Goal: Communication & Community: Ask a question

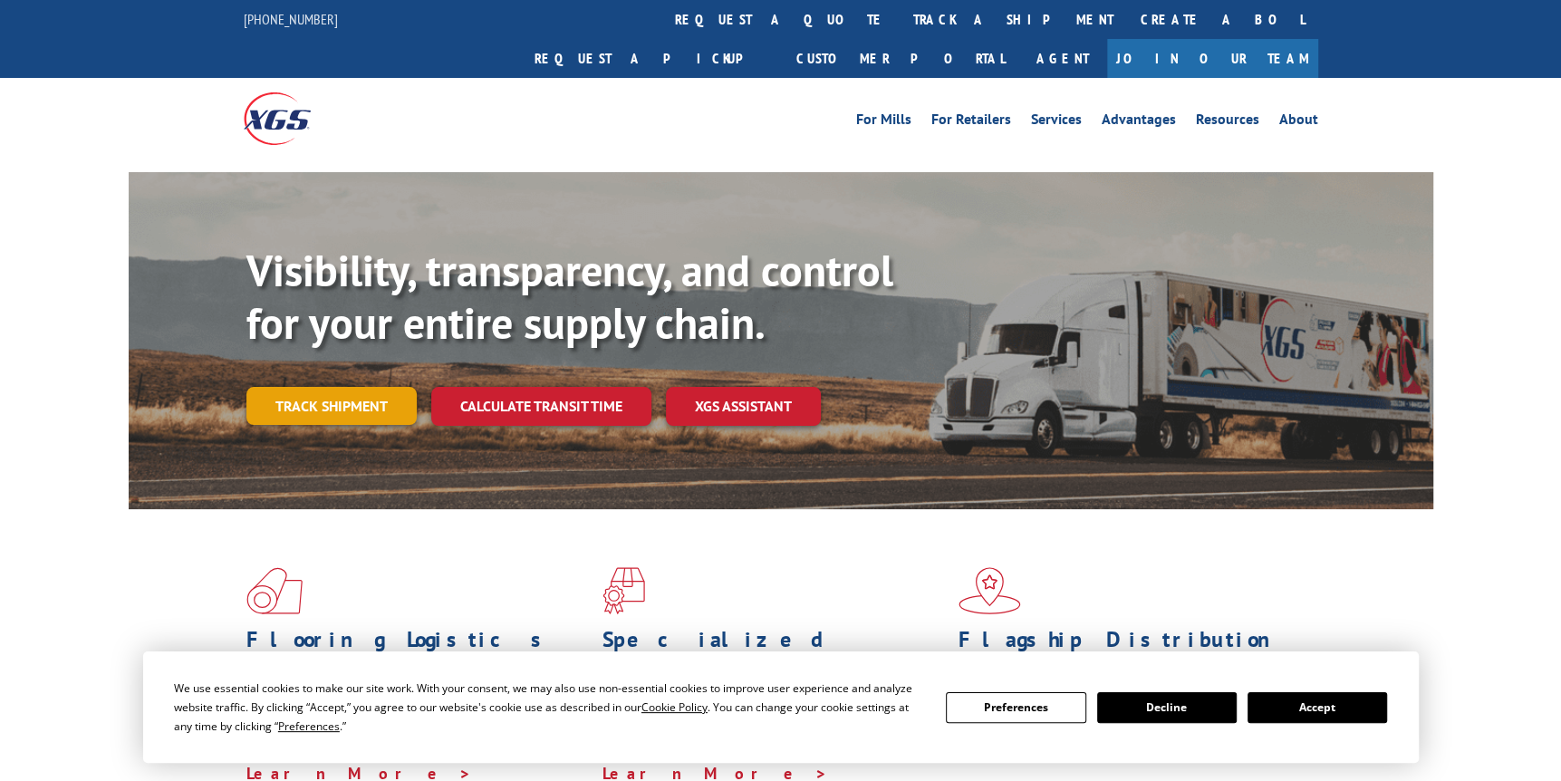
click at [322, 387] on link "Track shipment" at bounding box center [331, 406] width 170 height 38
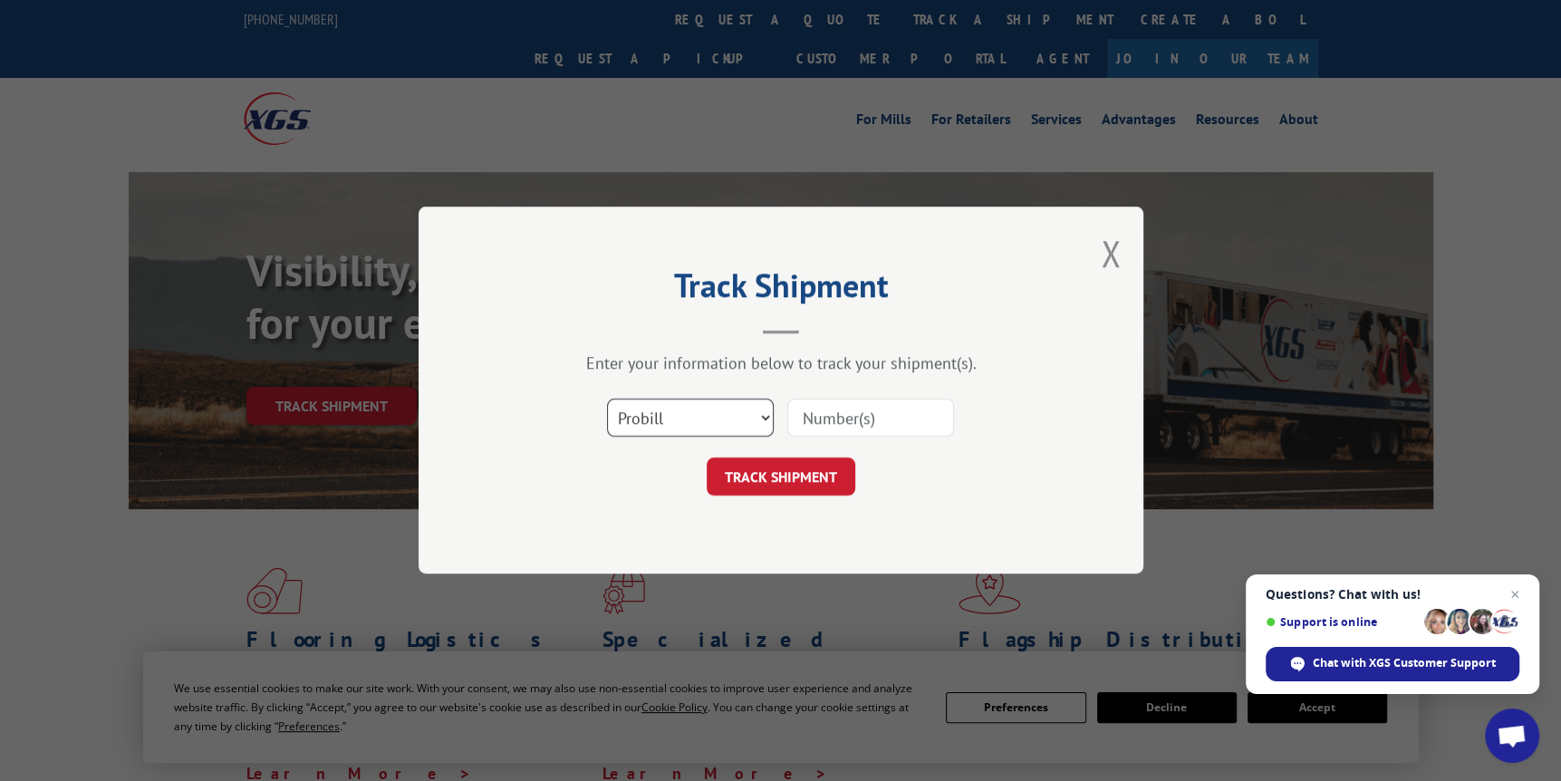
click at [681, 420] on select "Select category... Probill BOL PO" at bounding box center [690, 418] width 167 height 38
click at [607, 399] on select "Select category... Probill BOL PO" at bounding box center [690, 418] width 167 height 38
click at [850, 417] on input at bounding box center [870, 418] width 167 height 38
click at [755, 414] on select "Select category... Probill BOL PO" at bounding box center [690, 418] width 167 height 38
select select "bol"
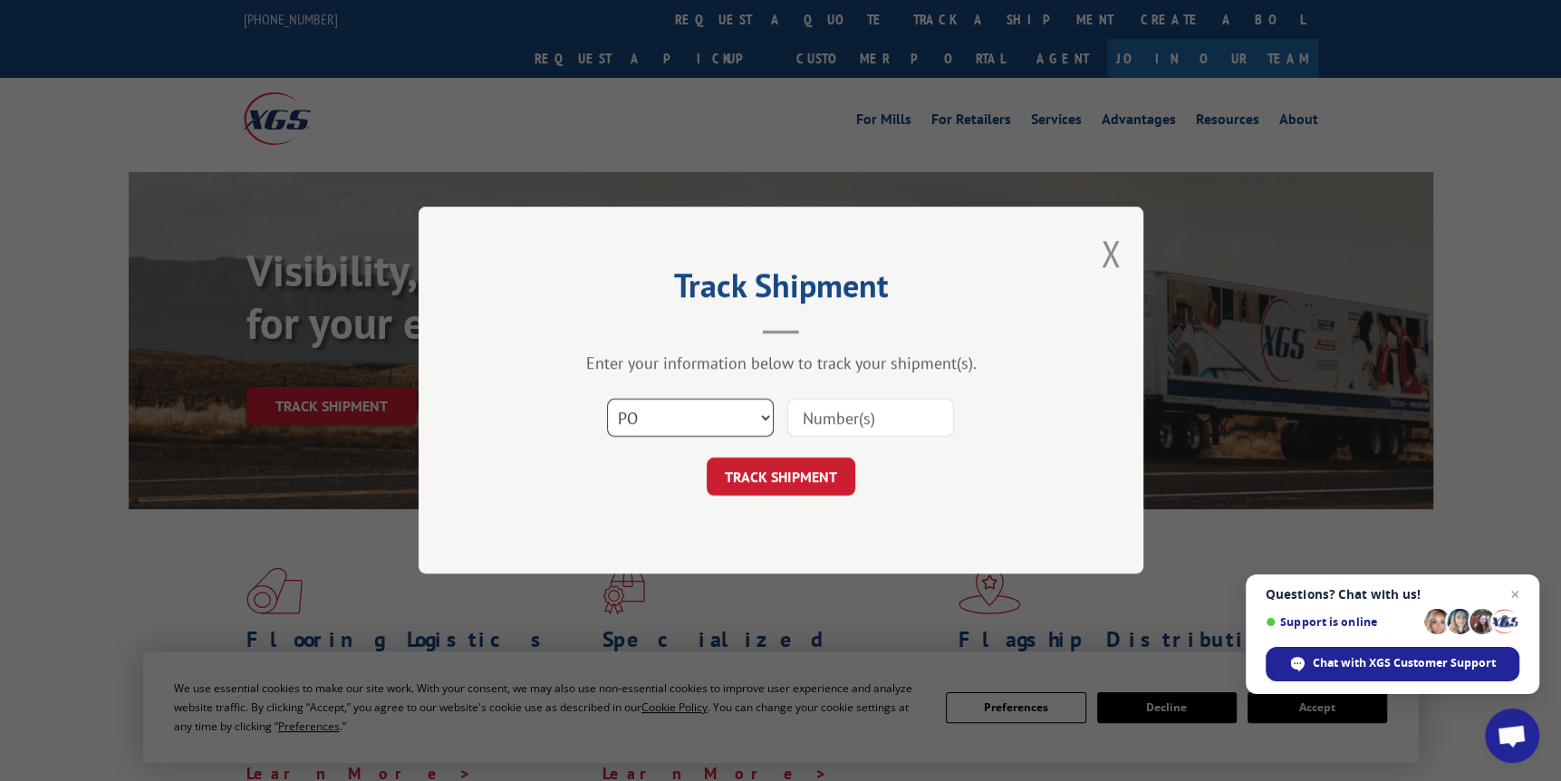
click at [607, 399] on select "Select category... Probill BOL PO" at bounding box center [690, 418] width 167 height 38
click at [841, 413] on input at bounding box center [870, 418] width 167 height 38
type input "31602038"
click at [809, 470] on button "TRACK SHIPMENT" at bounding box center [781, 477] width 149 height 38
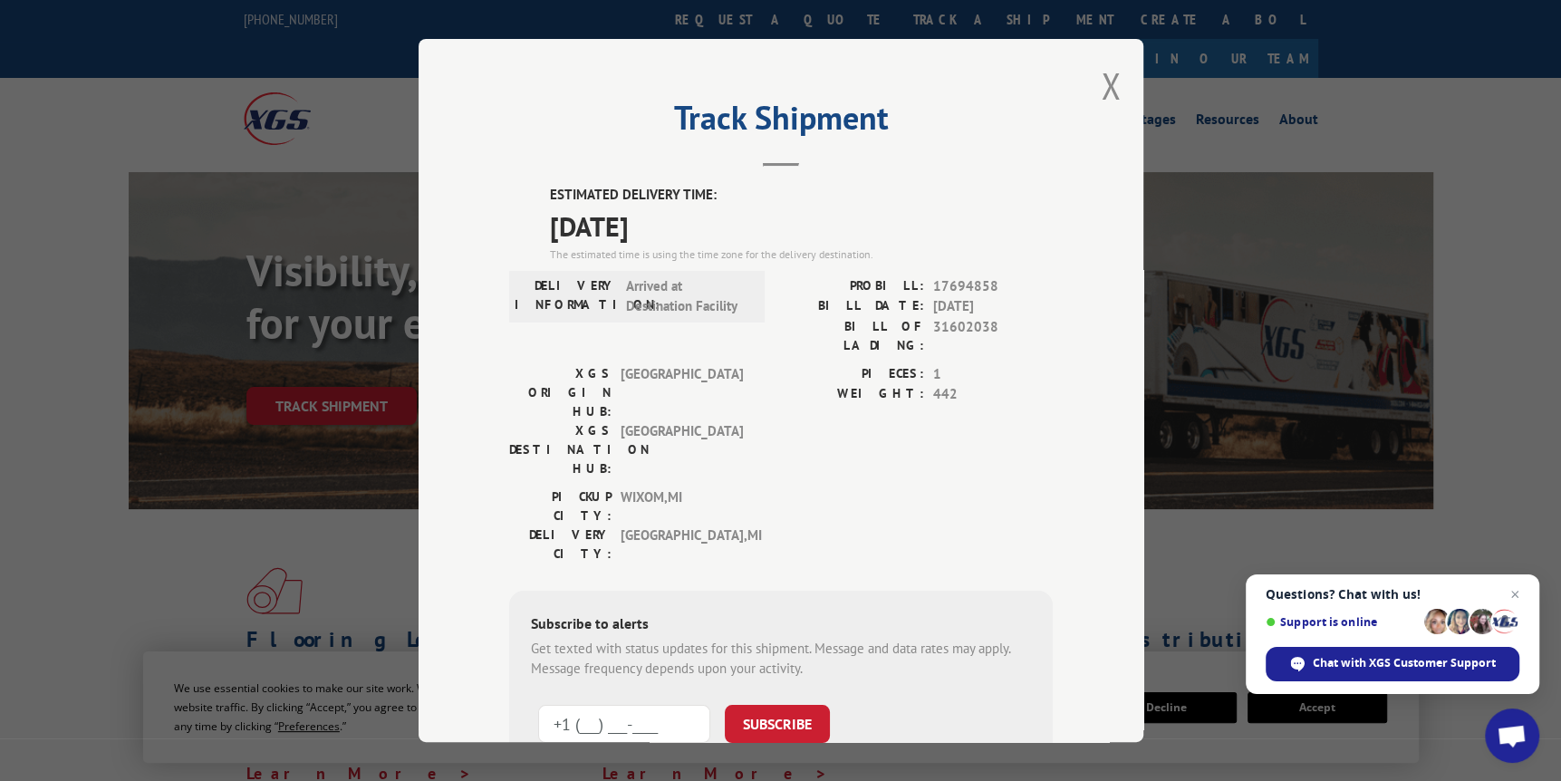
click at [576, 705] on input "+1 (___) ___-____" at bounding box center [624, 724] width 172 height 38
drag, startPoint x: 675, startPoint y: 610, endPoint x: 605, endPoint y: 610, distance: 69.7
click at [605, 705] on input "+1 (746) 370-172_" at bounding box center [624, 724] width 172 height 38
click at [780, 705] on button "SUBSCRIBE" at bounding box center [777, 724] width 105 height 38
click at [598, 705] on input "+1 (746) 637-0172" at bounding box center [624, 724] width 172 height 38
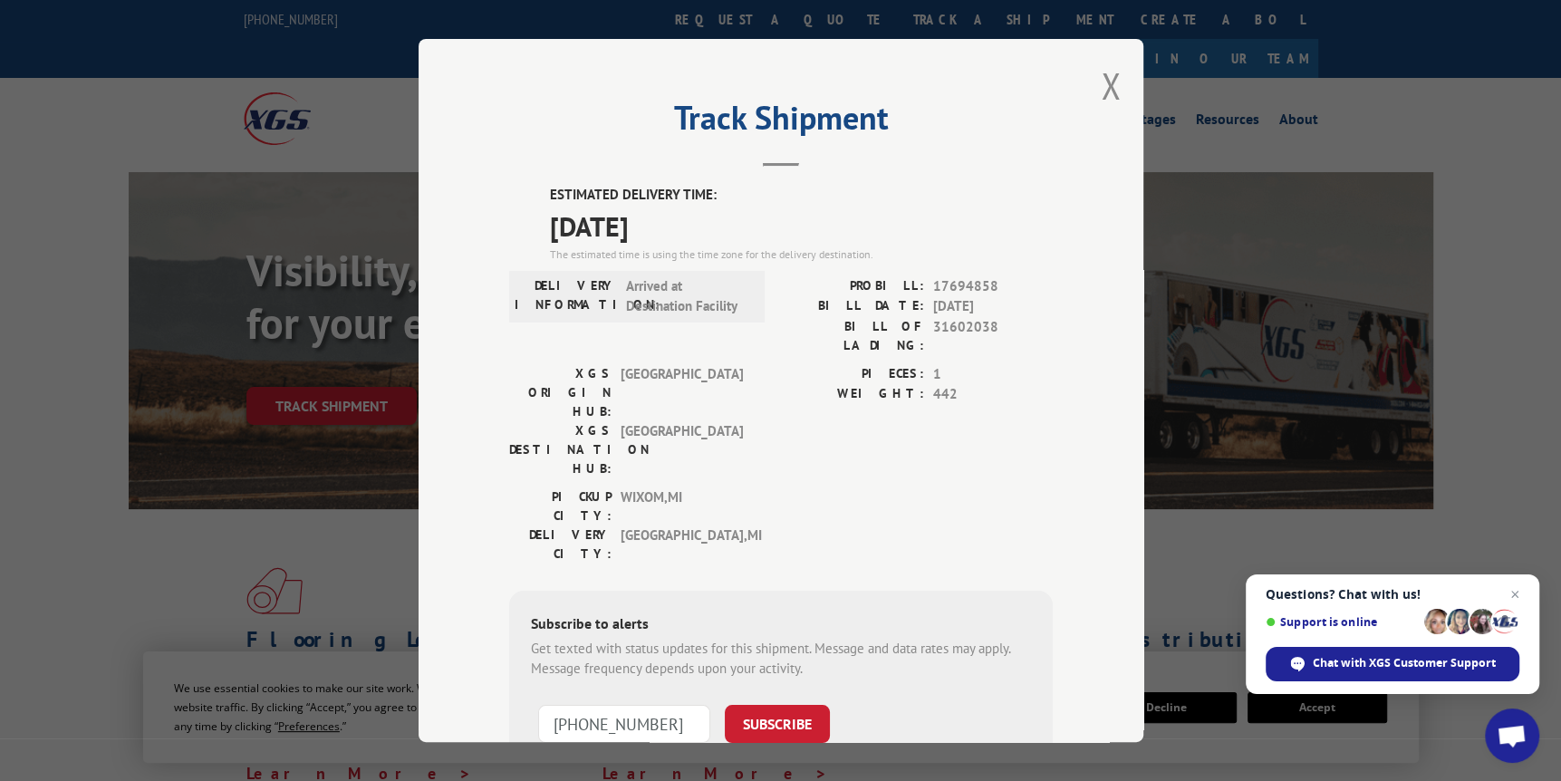
click at [694, 705] on input "+1 (734) 637-0172" at bounding box center [624, 724] width 172 height 38
type input "+1 (734) 637-0172"
click at [788, 705] on button "SUBSCRIBE" at bounding box center [777, 724] width 105 height 38
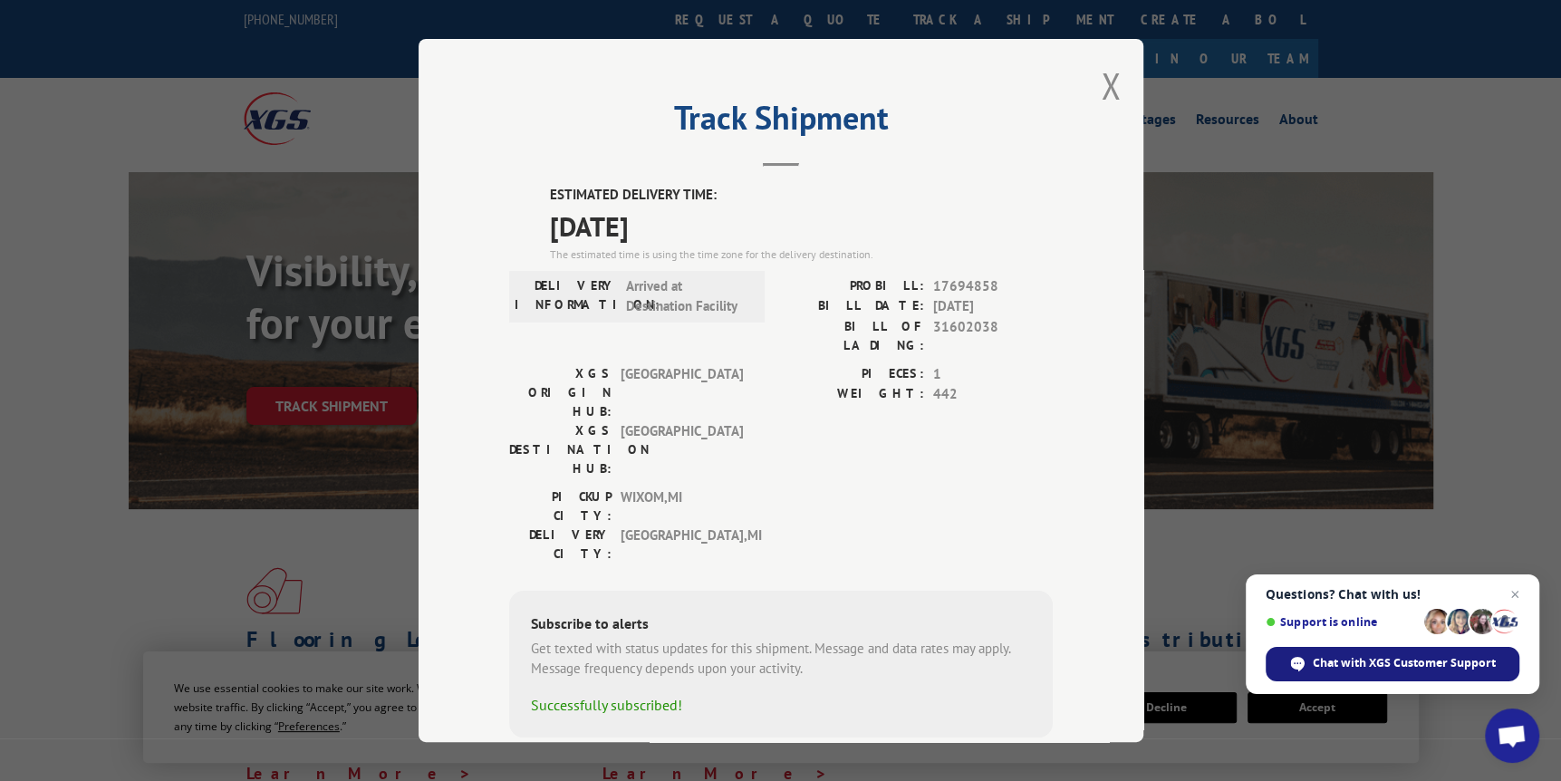
click at [1401, 664] on span "Chat with XGS Customer Support" at bounding box center [1403, 663] width 183 height 16
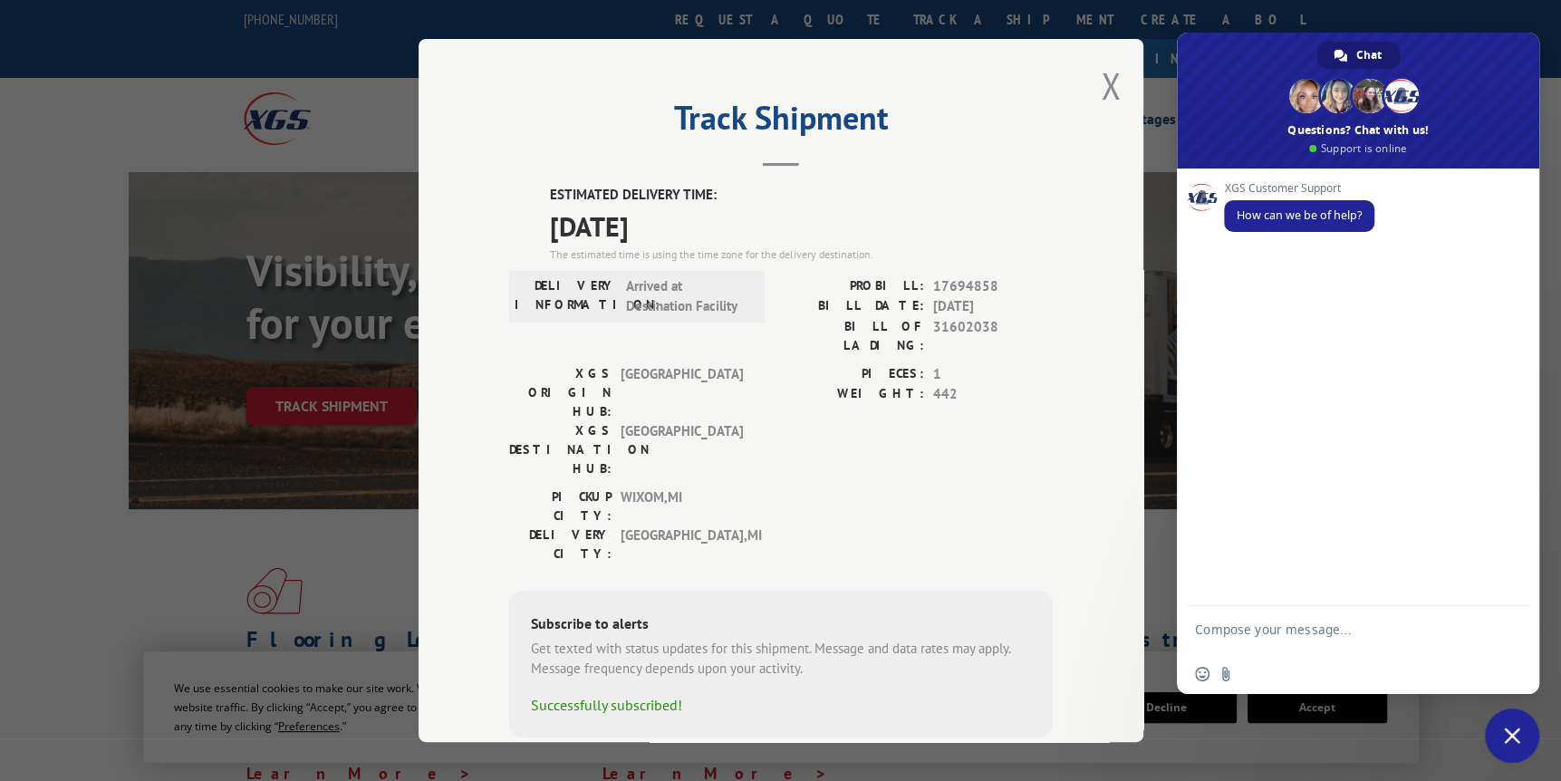
click at [1245, 622] on textarea "Compose your message..." at bounding box center [1338, 637] width 286 height 33
type textarea "Im wondering why a shipment picked up 30 minutes from us is taking 4 days to de…"
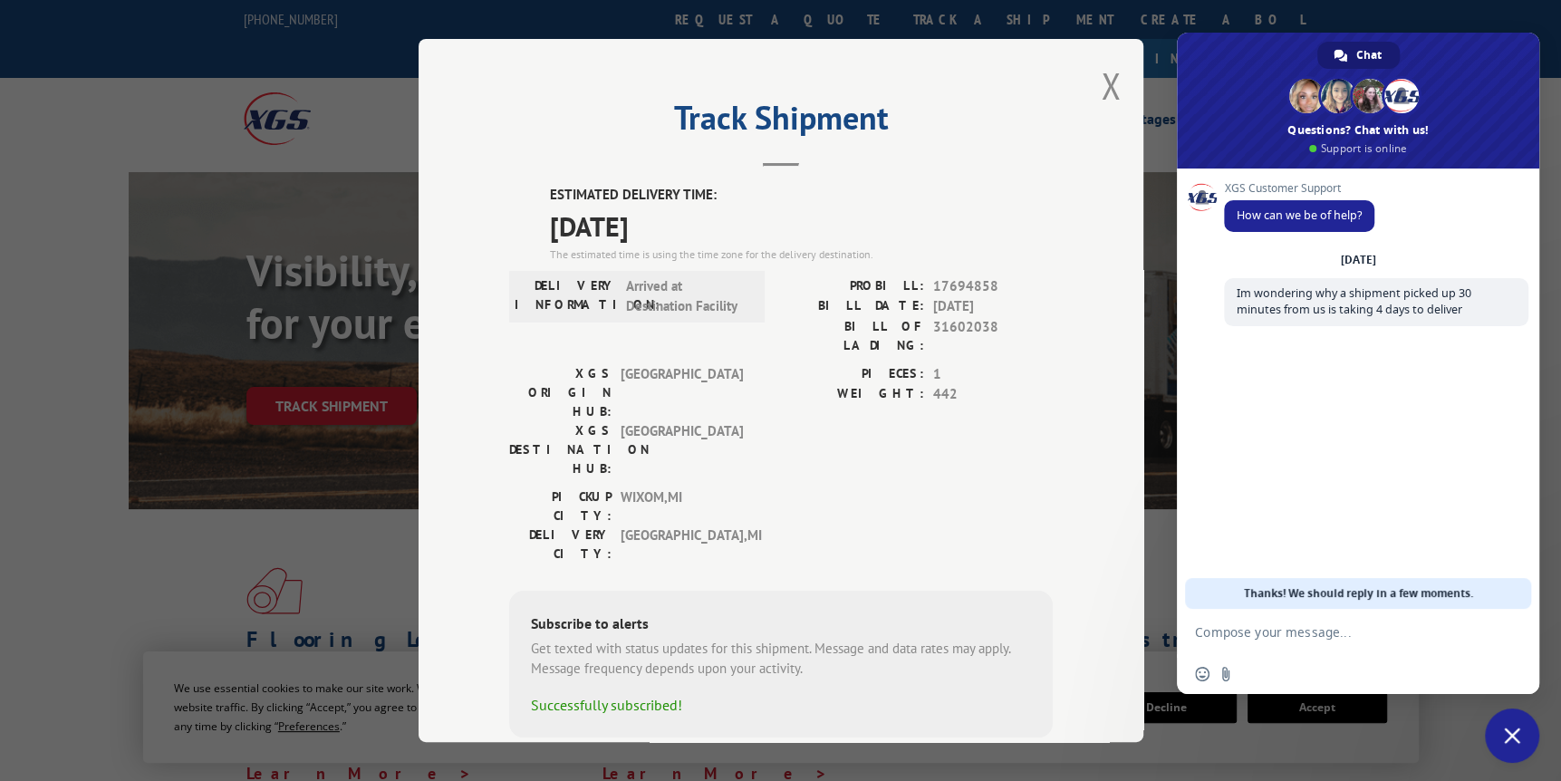
click at [1260, 632] on textarea "Compose your message..." at bounding box center [1338, 632] width 286 height 16
type textarea "B"
type textarea "BOL 31602038"
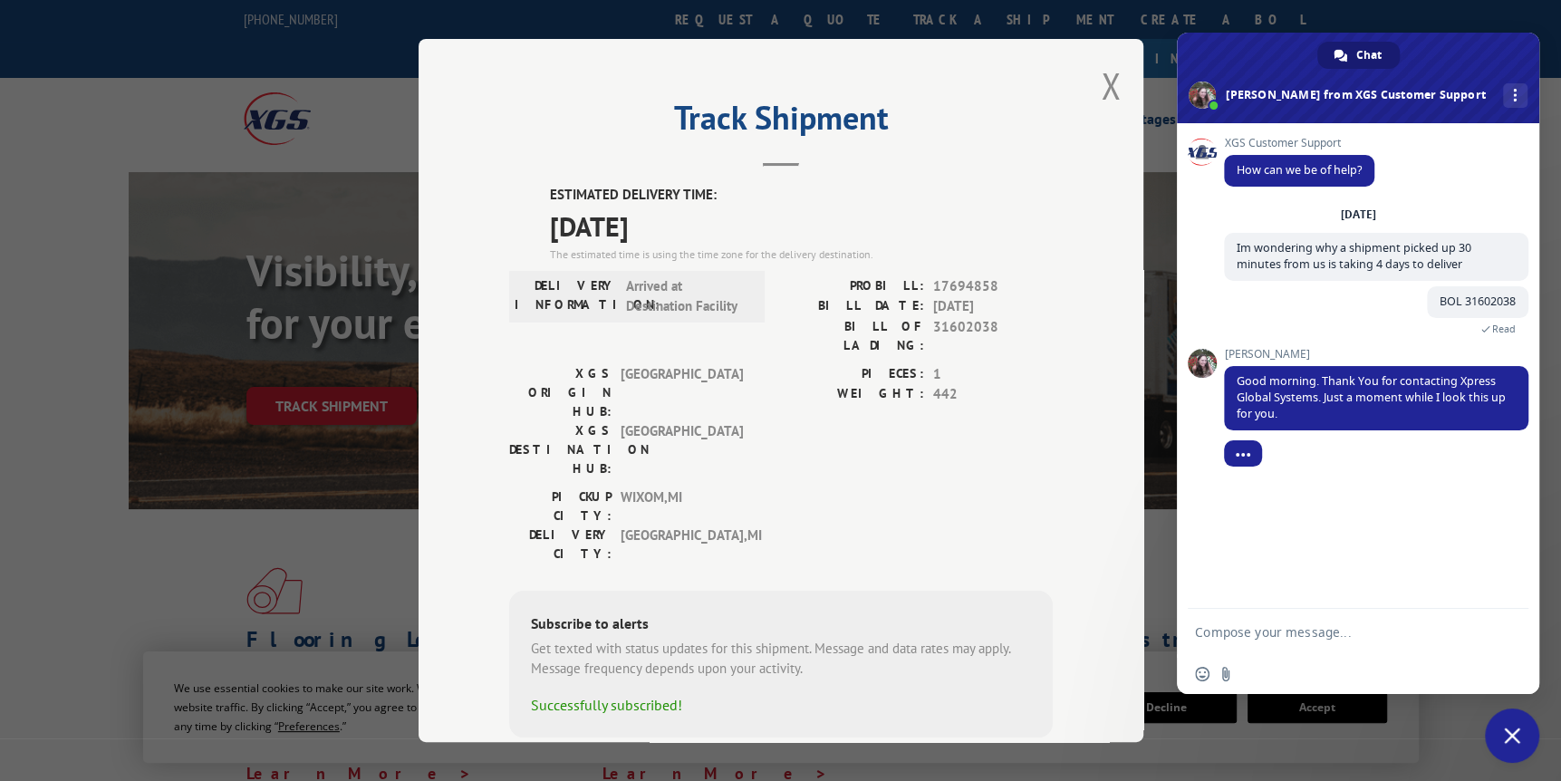
click at [1251, 632] on textarea "Compose your message..." at bounding box center [1338, 632] width 286 height 16
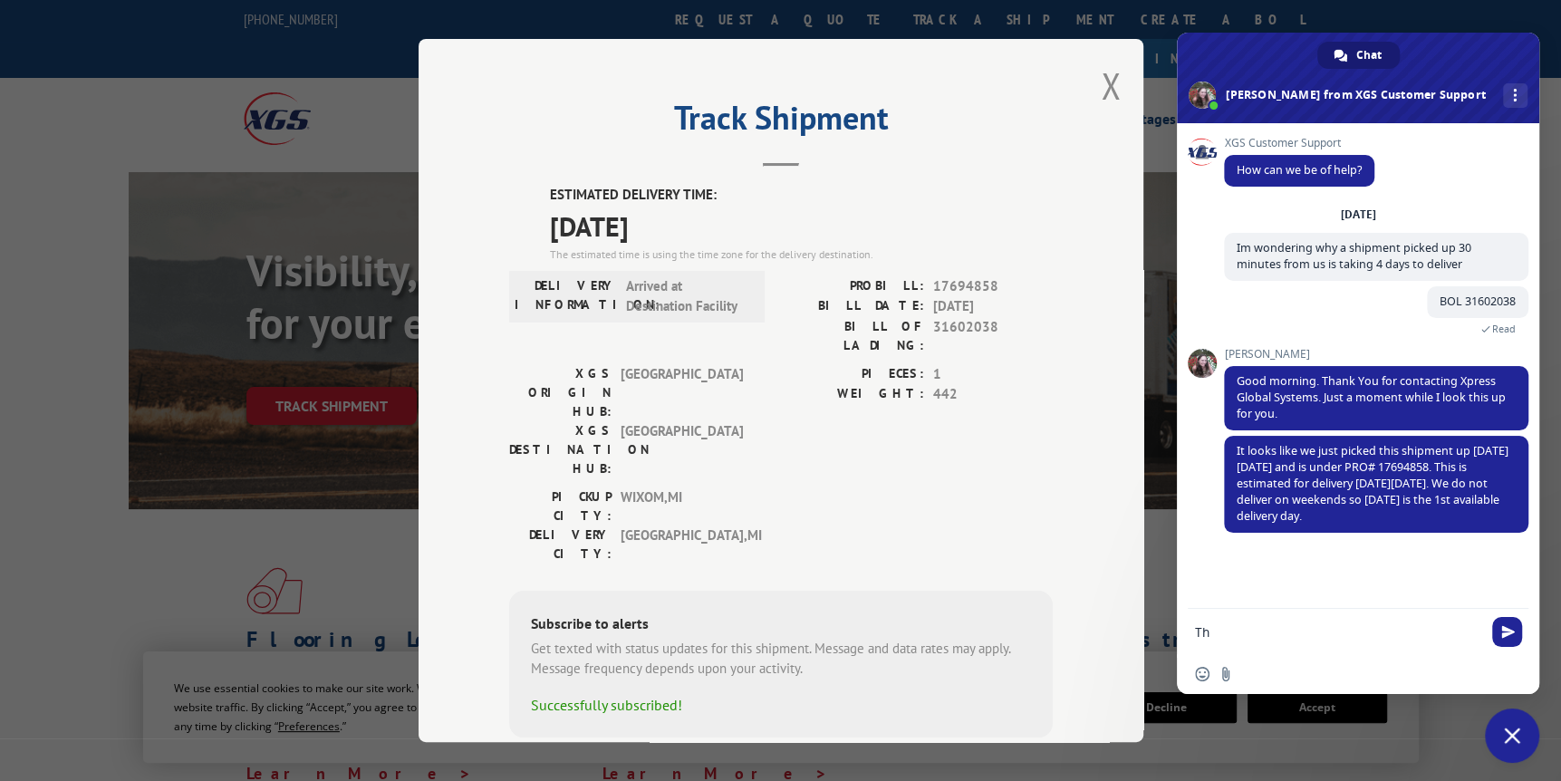
type textarea "T"
type textarea "So it wasnt picked up on the requested date?"
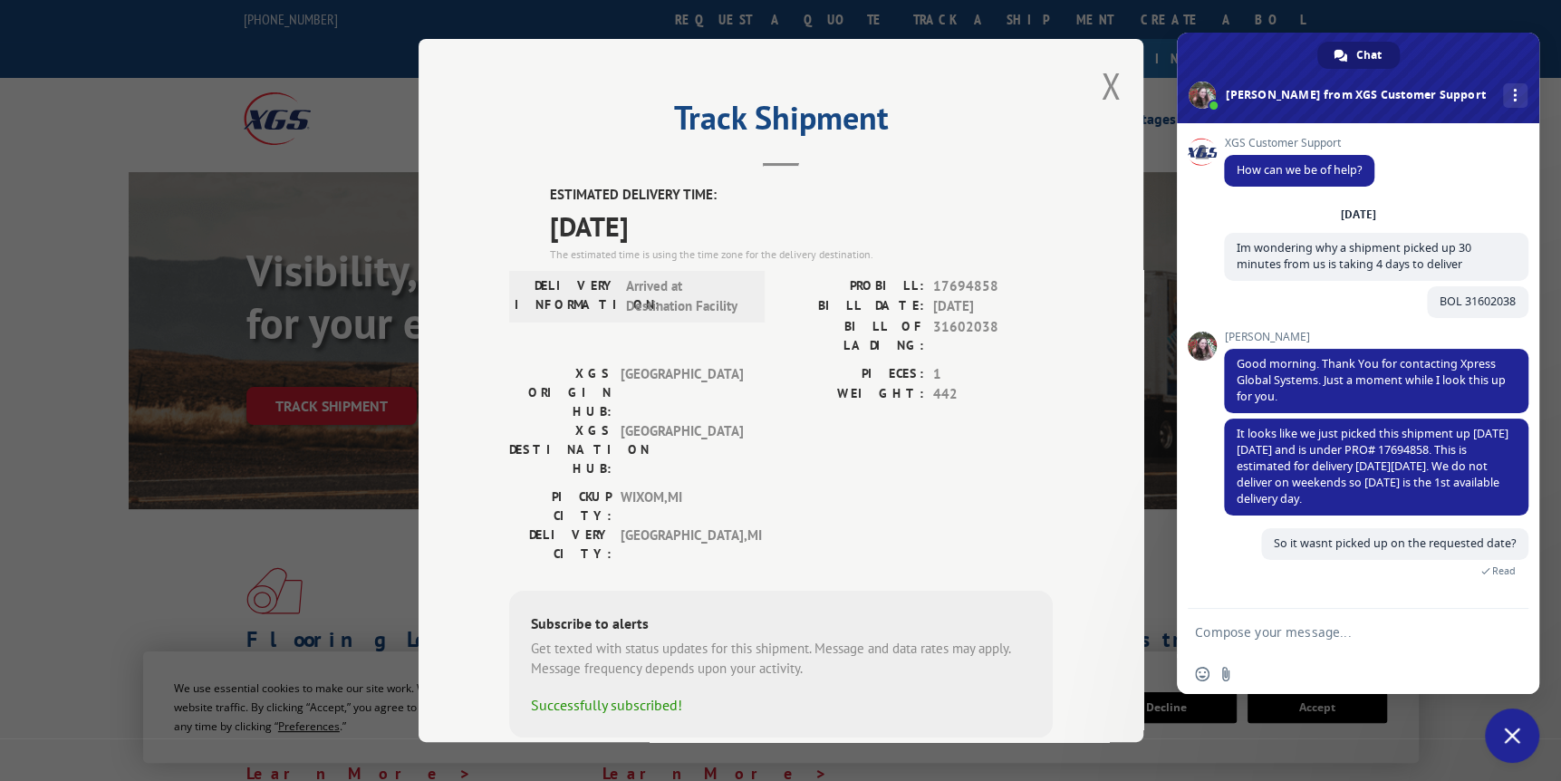
click at [1236, 632] on textarea "Compose your message..." at bounding box center [1338, 632] width 286 height 16
click at [1264, 637] on textarea "Compose your message..." at bounding box center [1338, 632] width 286 height 16
type textarea "I have a signed BOL that says picked up on 10/7"
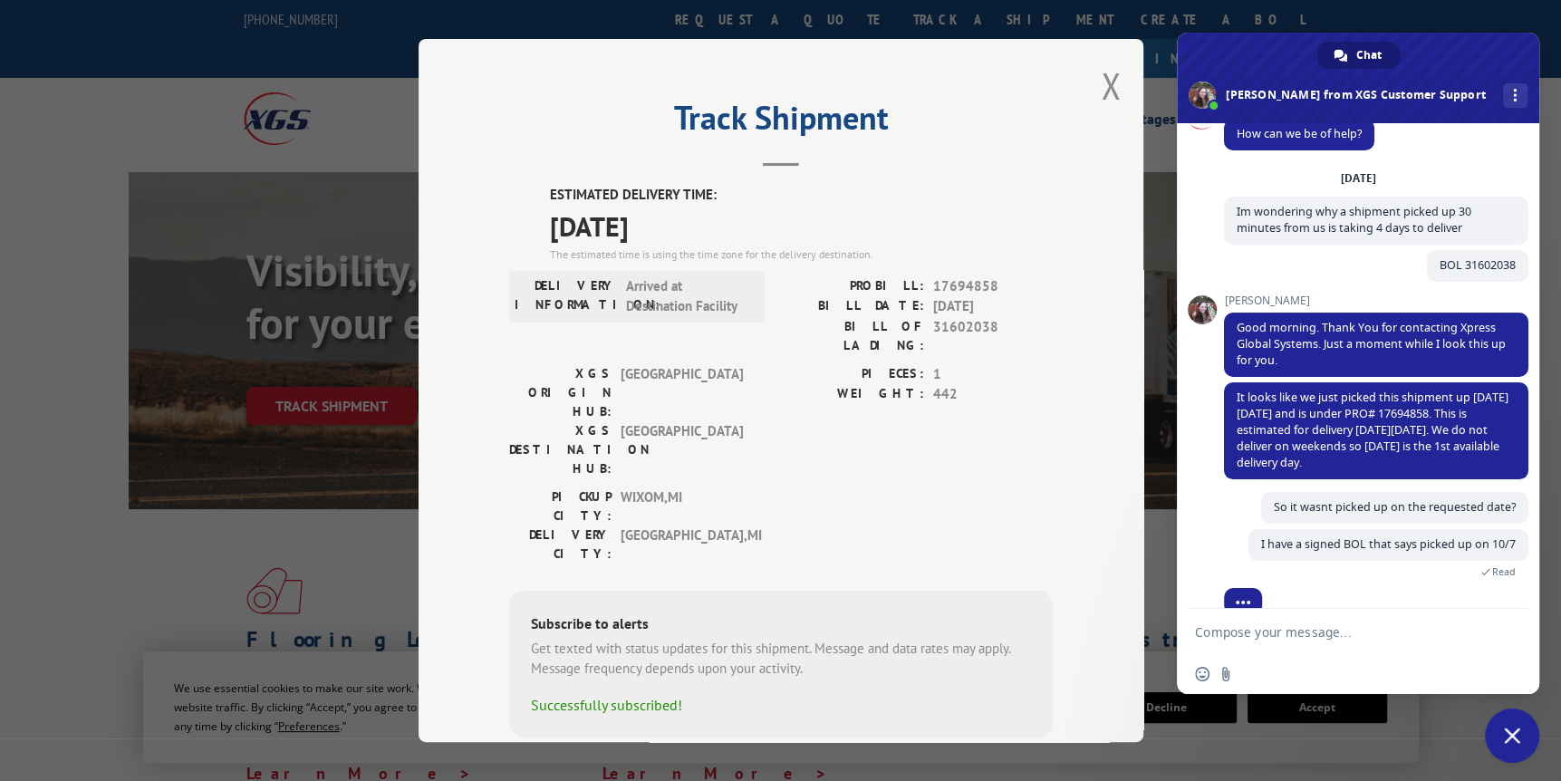
scroll to position [72, 0]
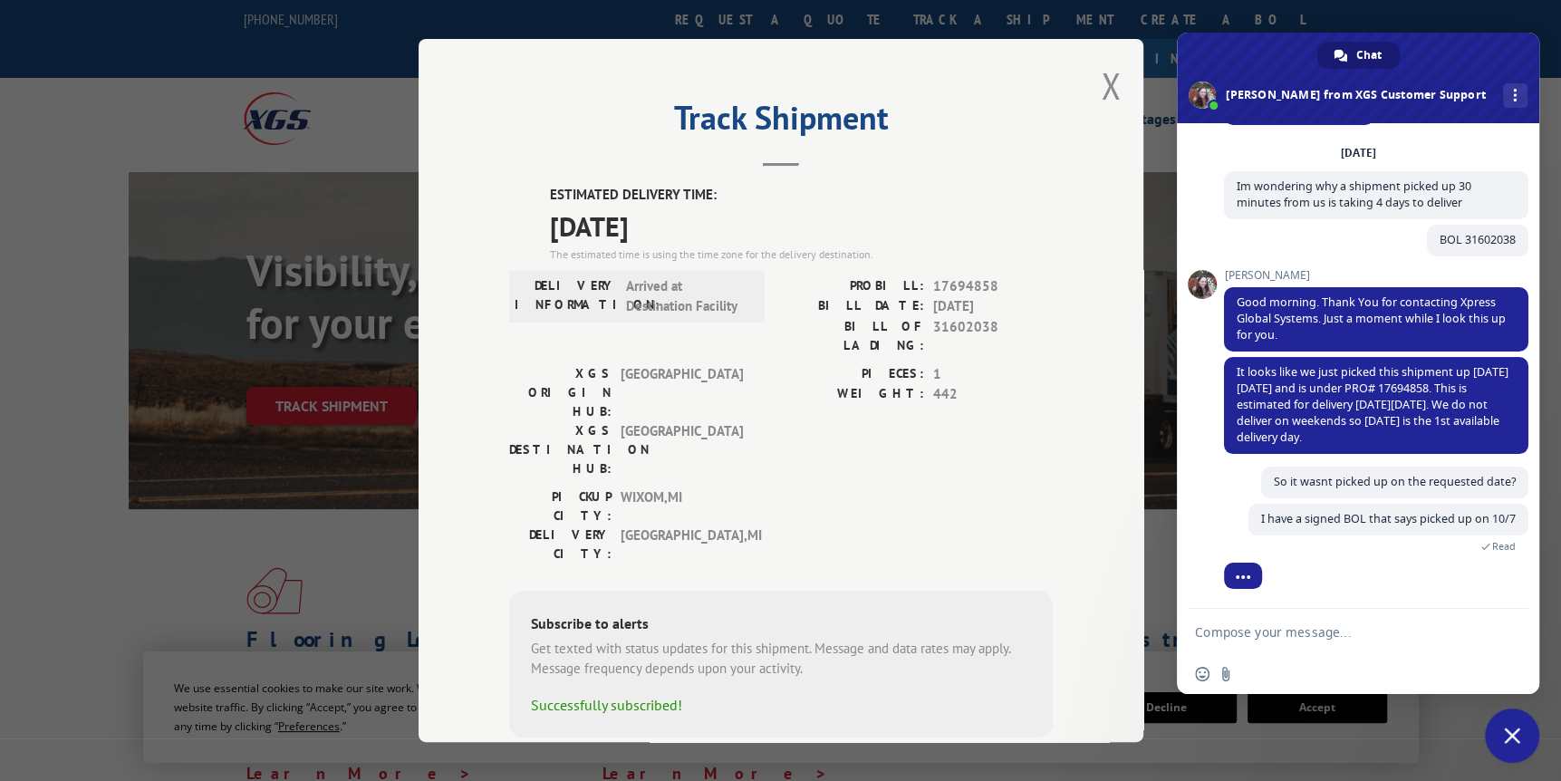
click at [1252, 632] on textarea "Compose your message..." at bounding box center [1338, 632] width 286 height 16
type textarea "Is this lost?"
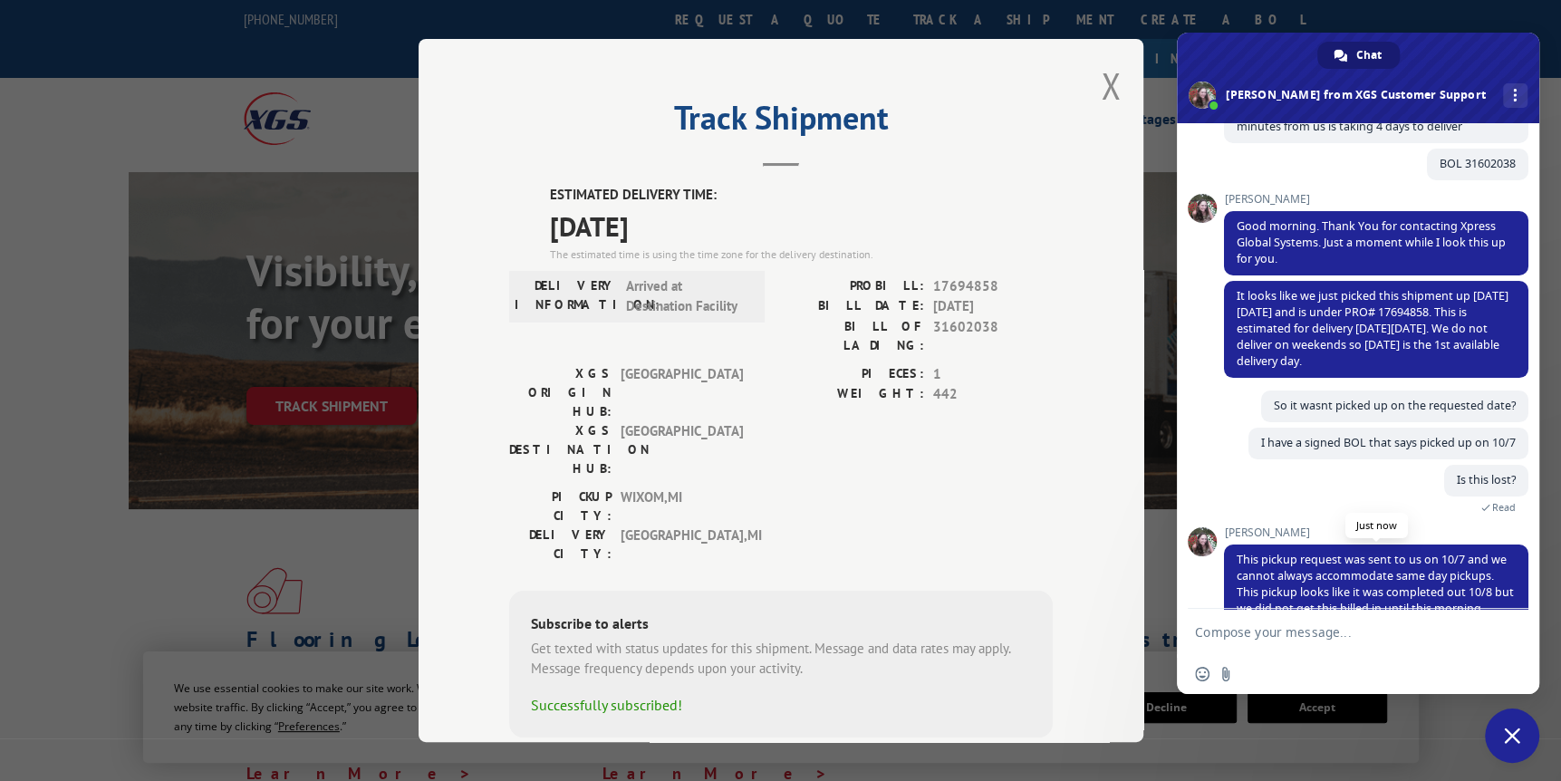
scroll to position [207, 0]
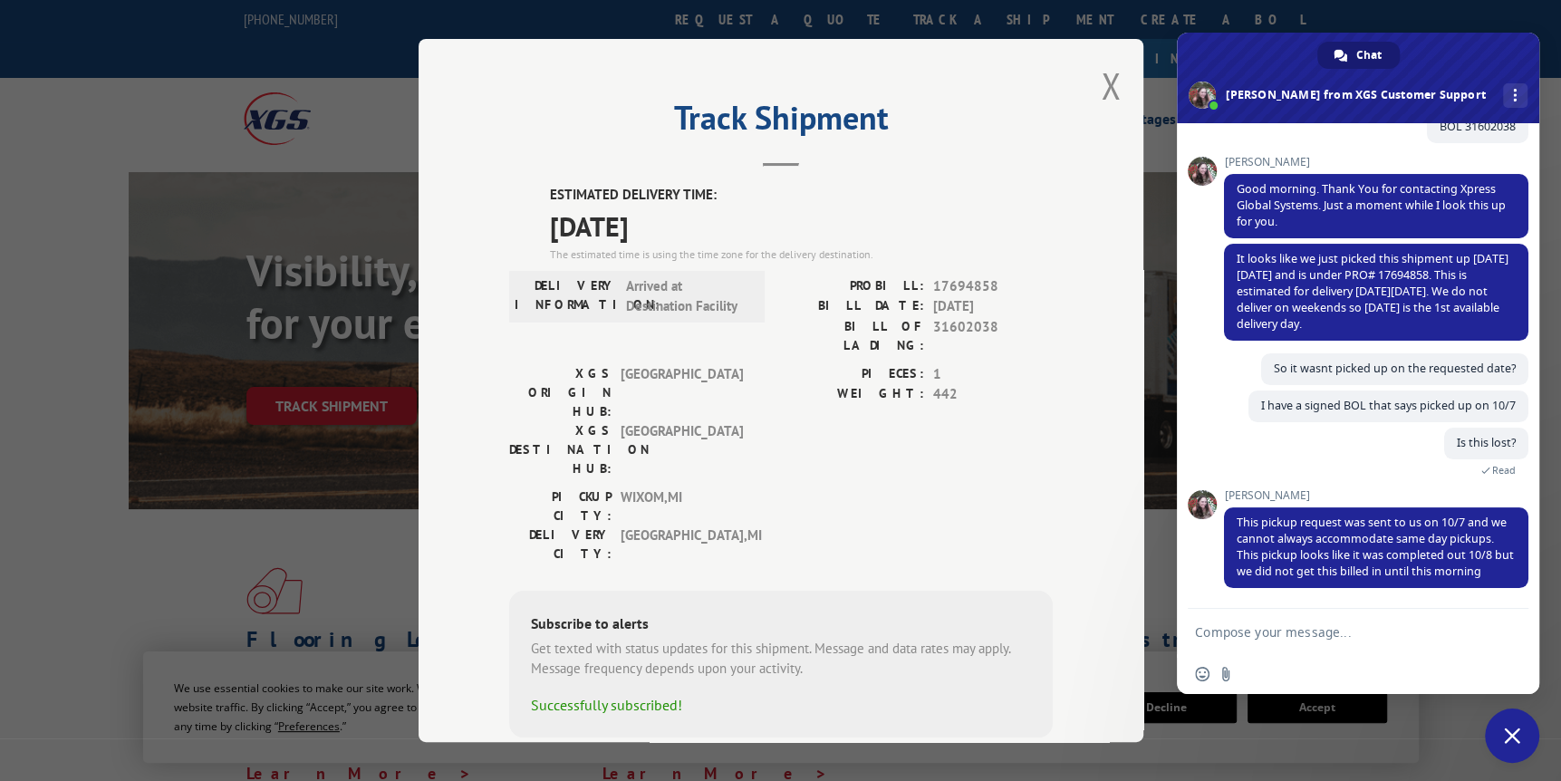
click at [1206, 630] on textarea "Compose your message..." at bounding box center [1338, 632] width 286 height 16
type textarea "why does your billing effect our delivery?"
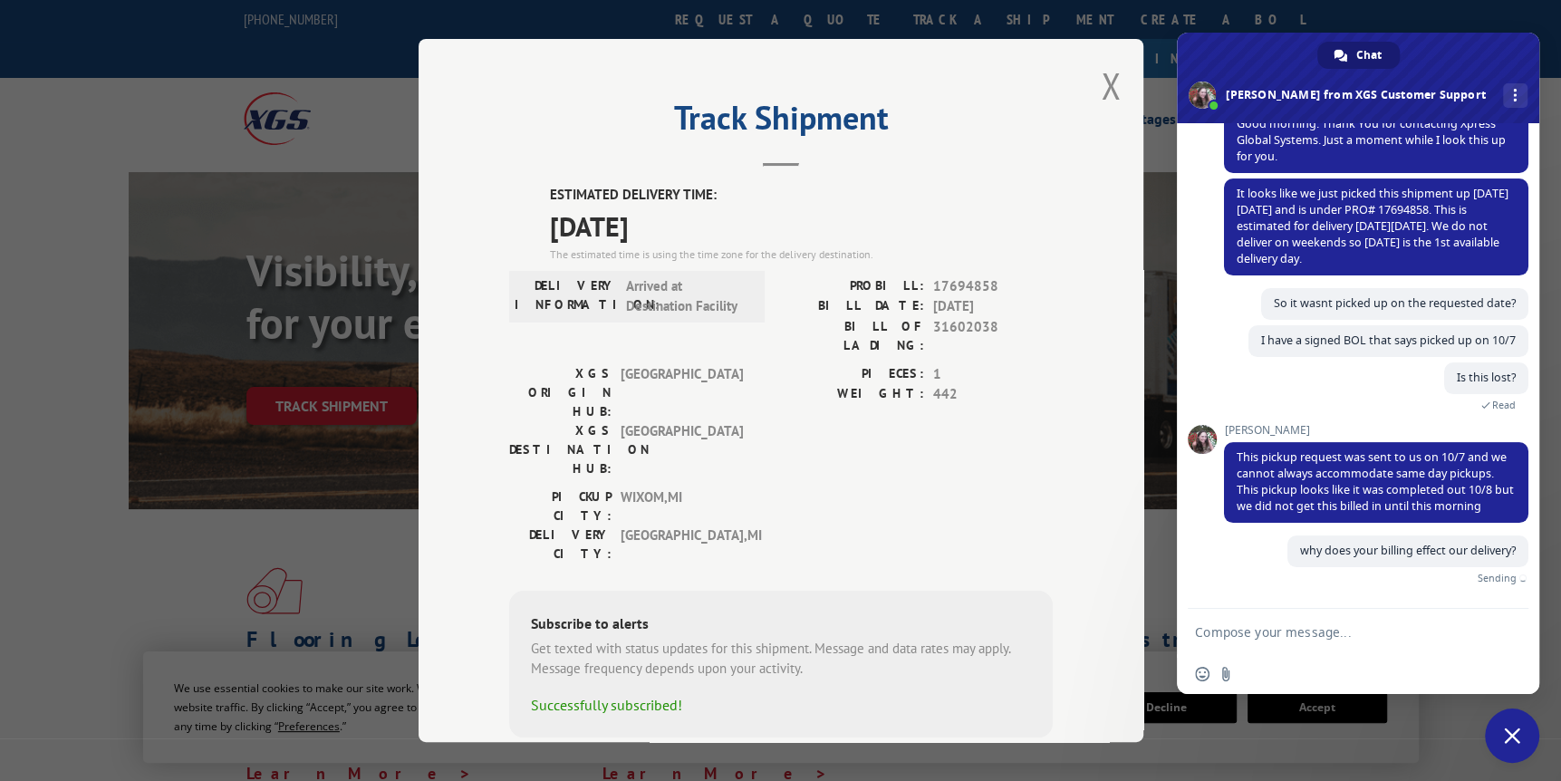
scroll to position [252, 0]
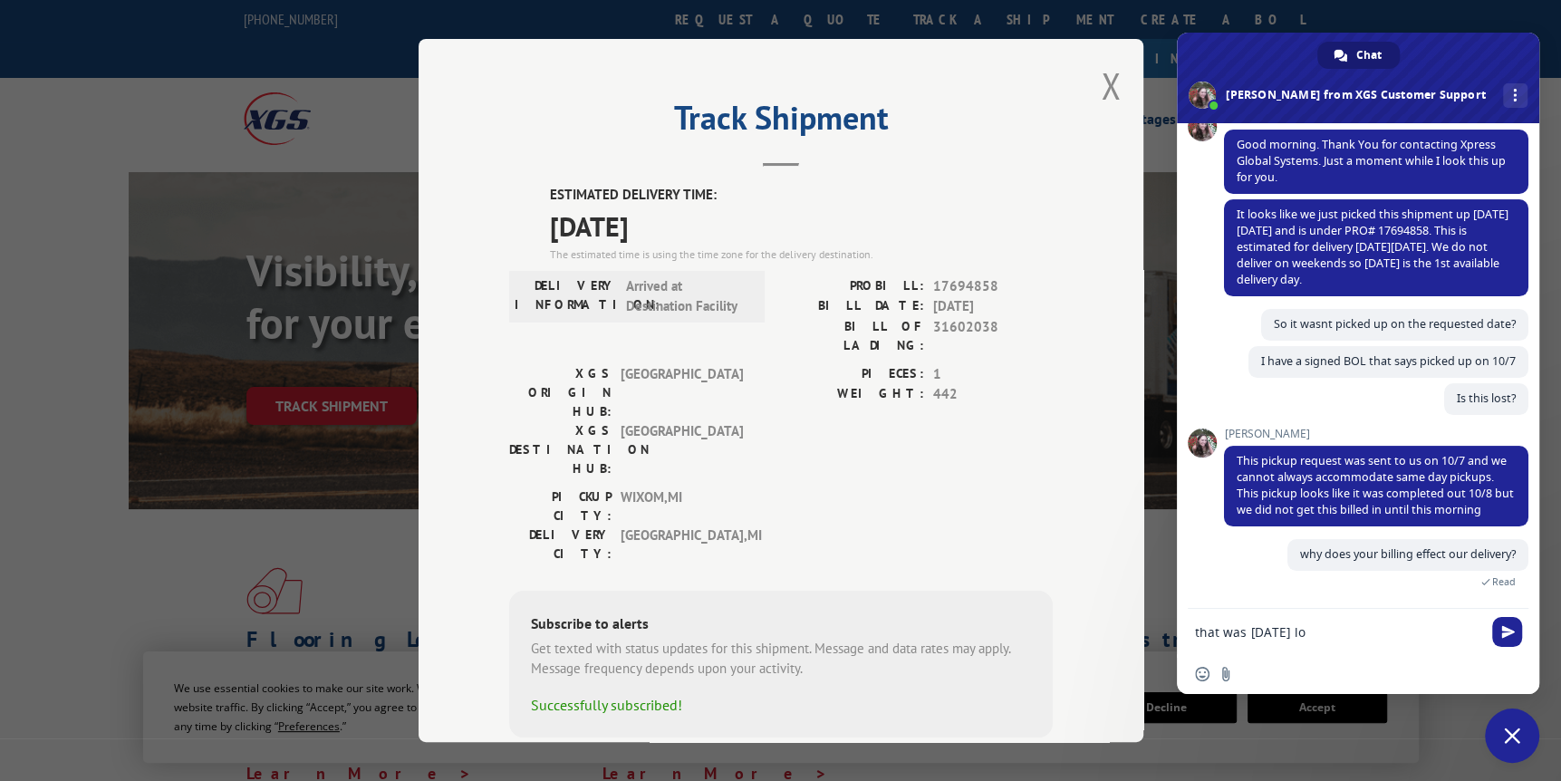
type textarea "that was [DATE] lol"
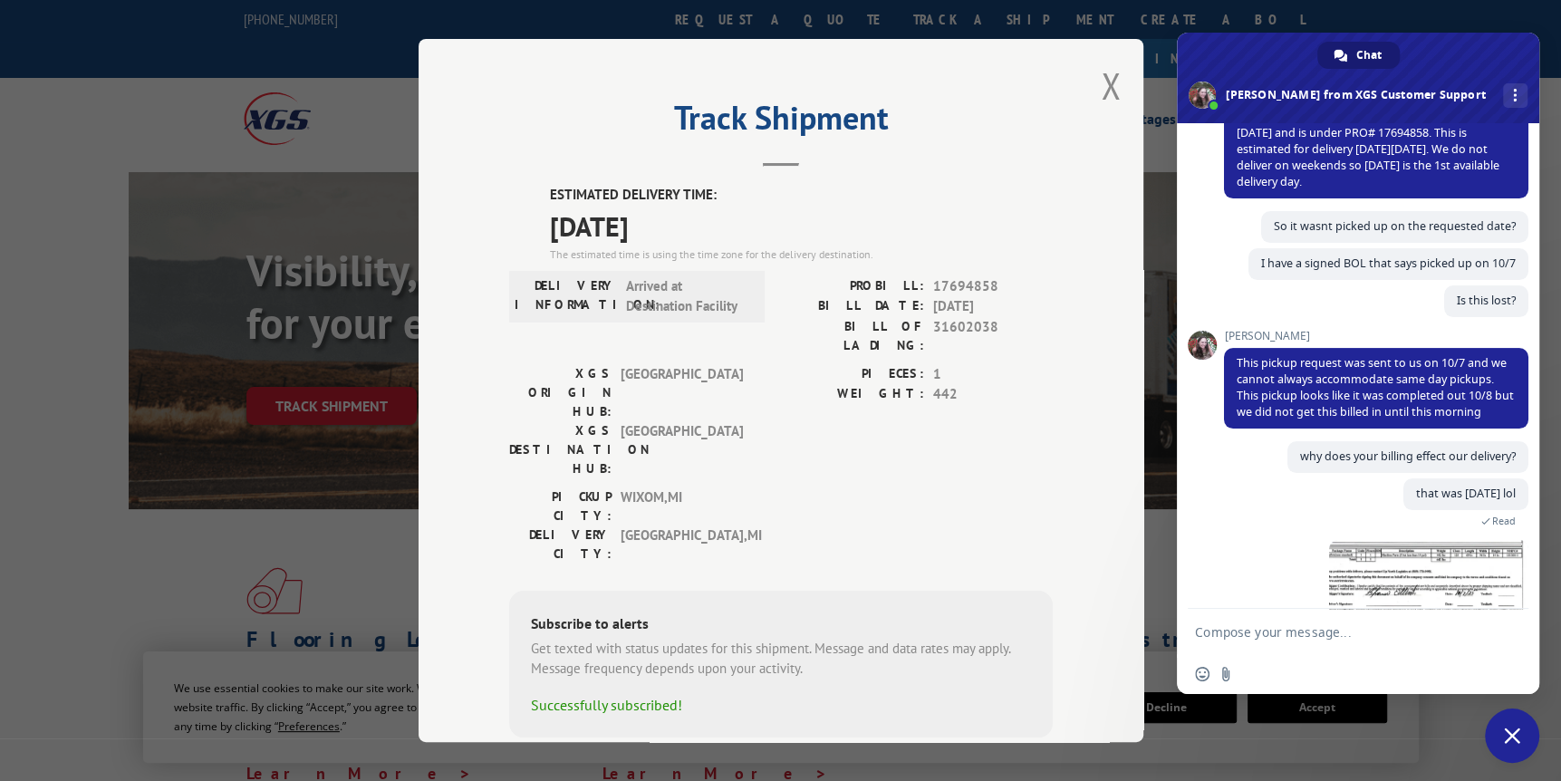
scroll to position [387, 0]
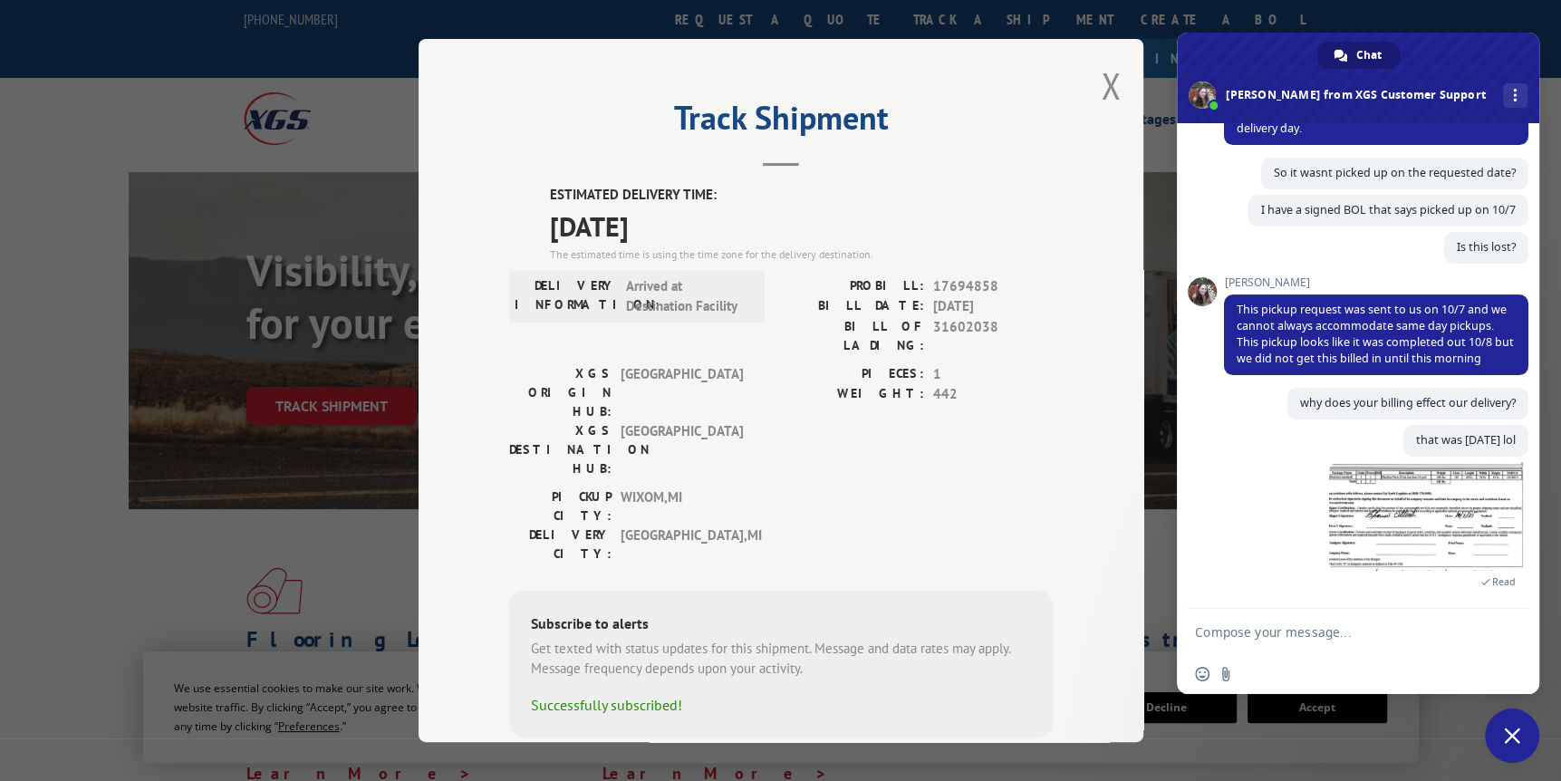
click at [1222, 628] on textarea "Compose your message..." at bounding box center [1338, 632] width 286 height 16
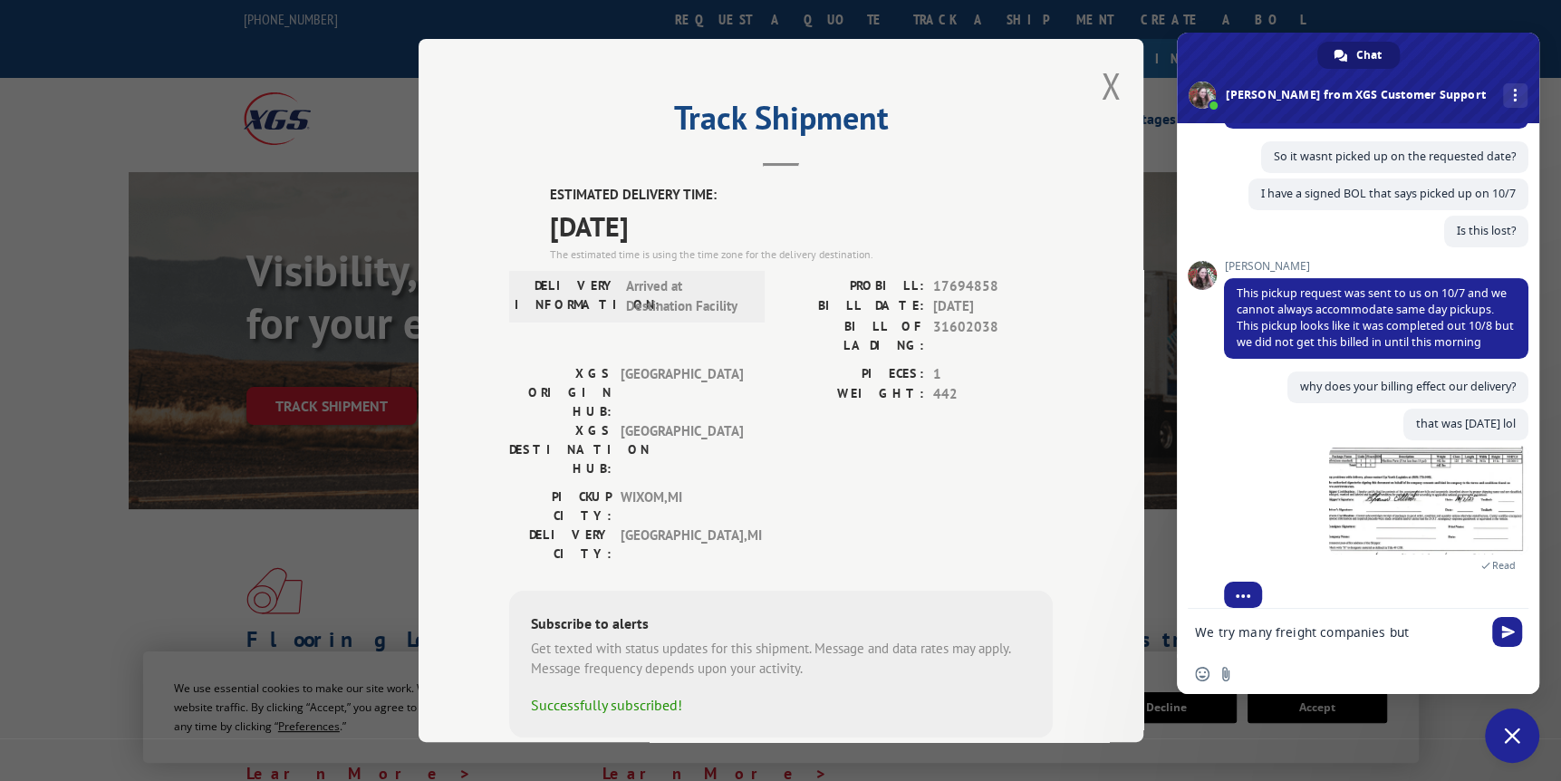
scroll to position [439, 0]
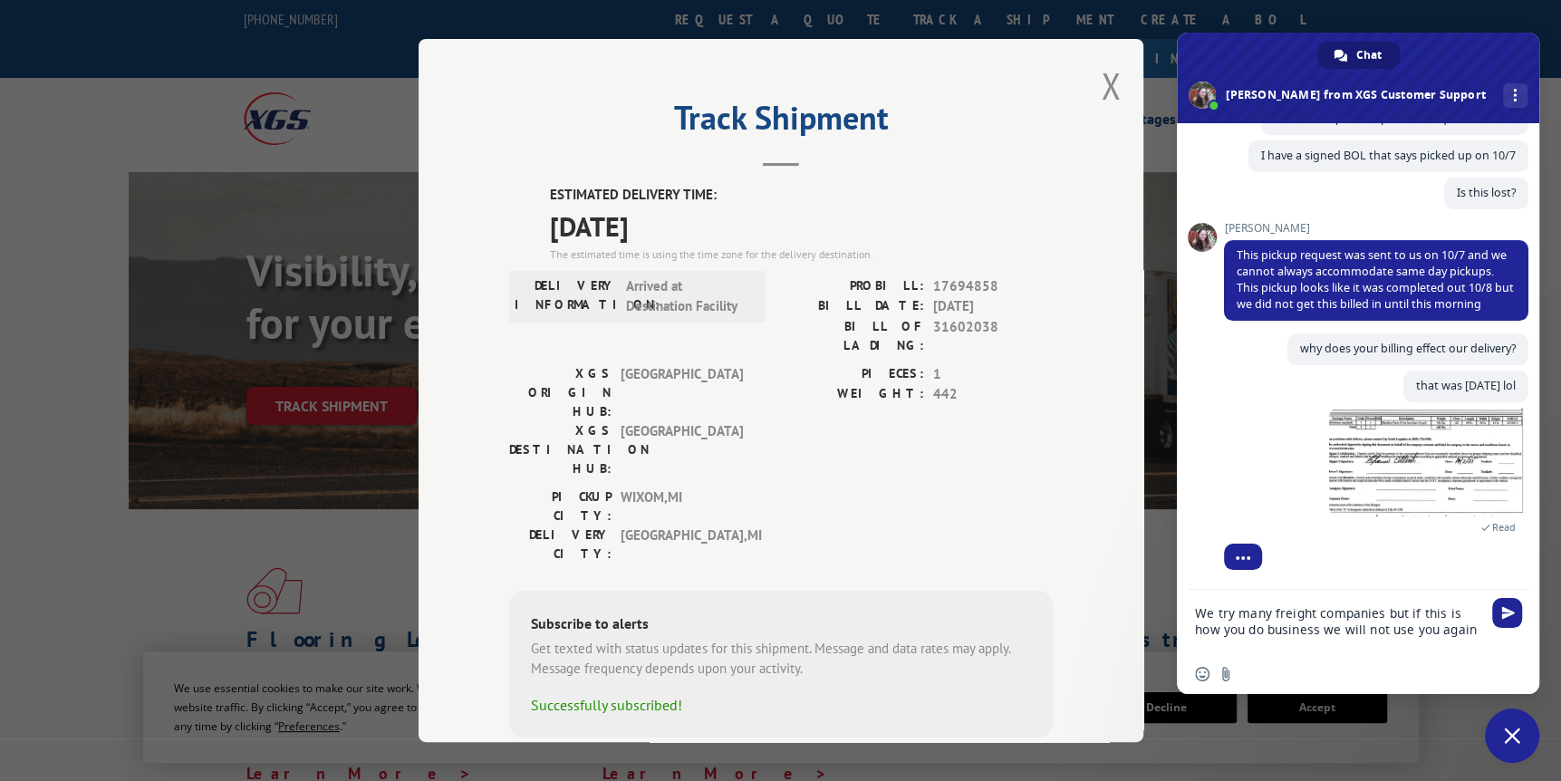
type textarea "We try many freight companies but if this is how you do business we will not us…"
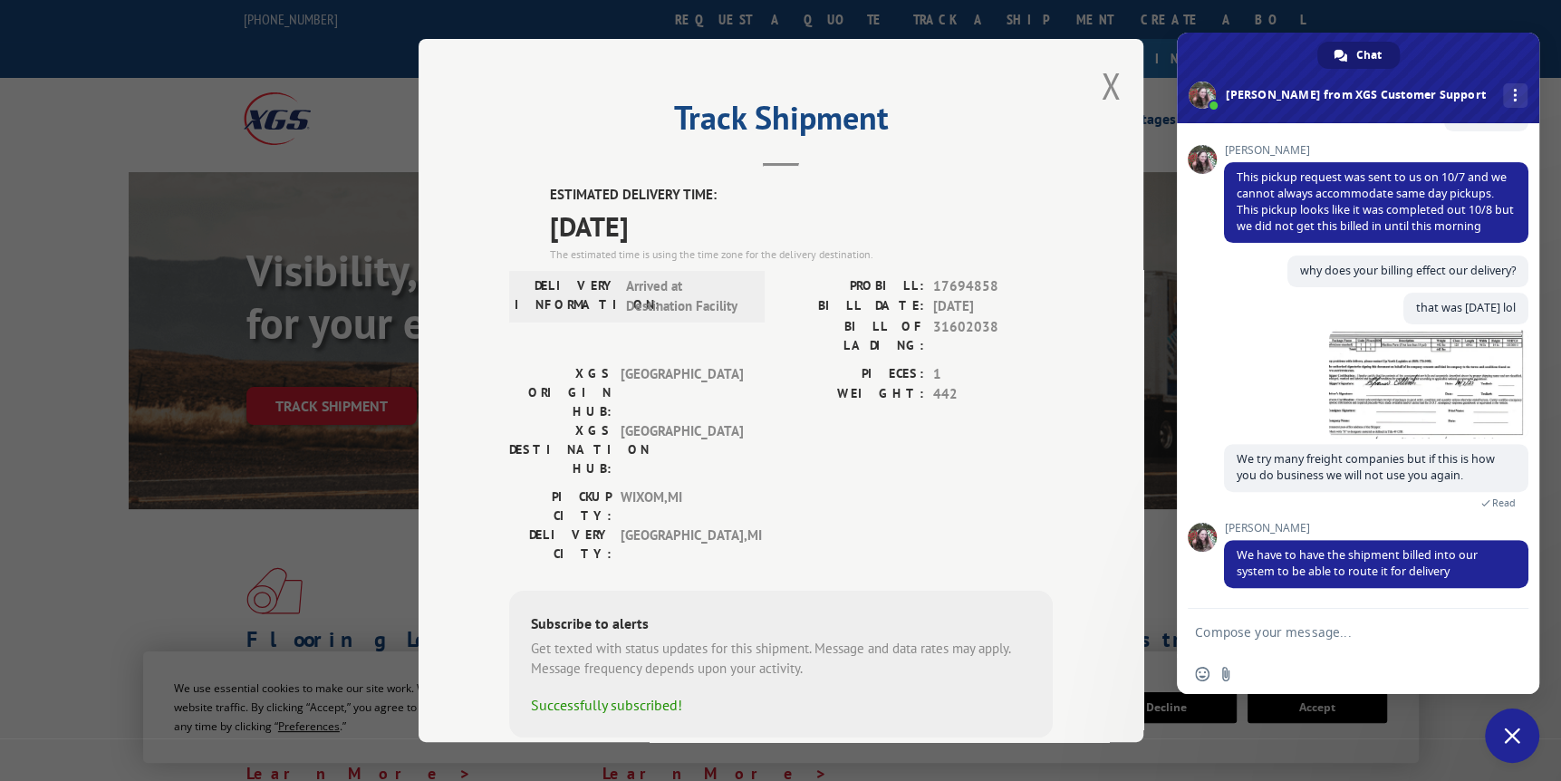
scroll to position [574, 0]
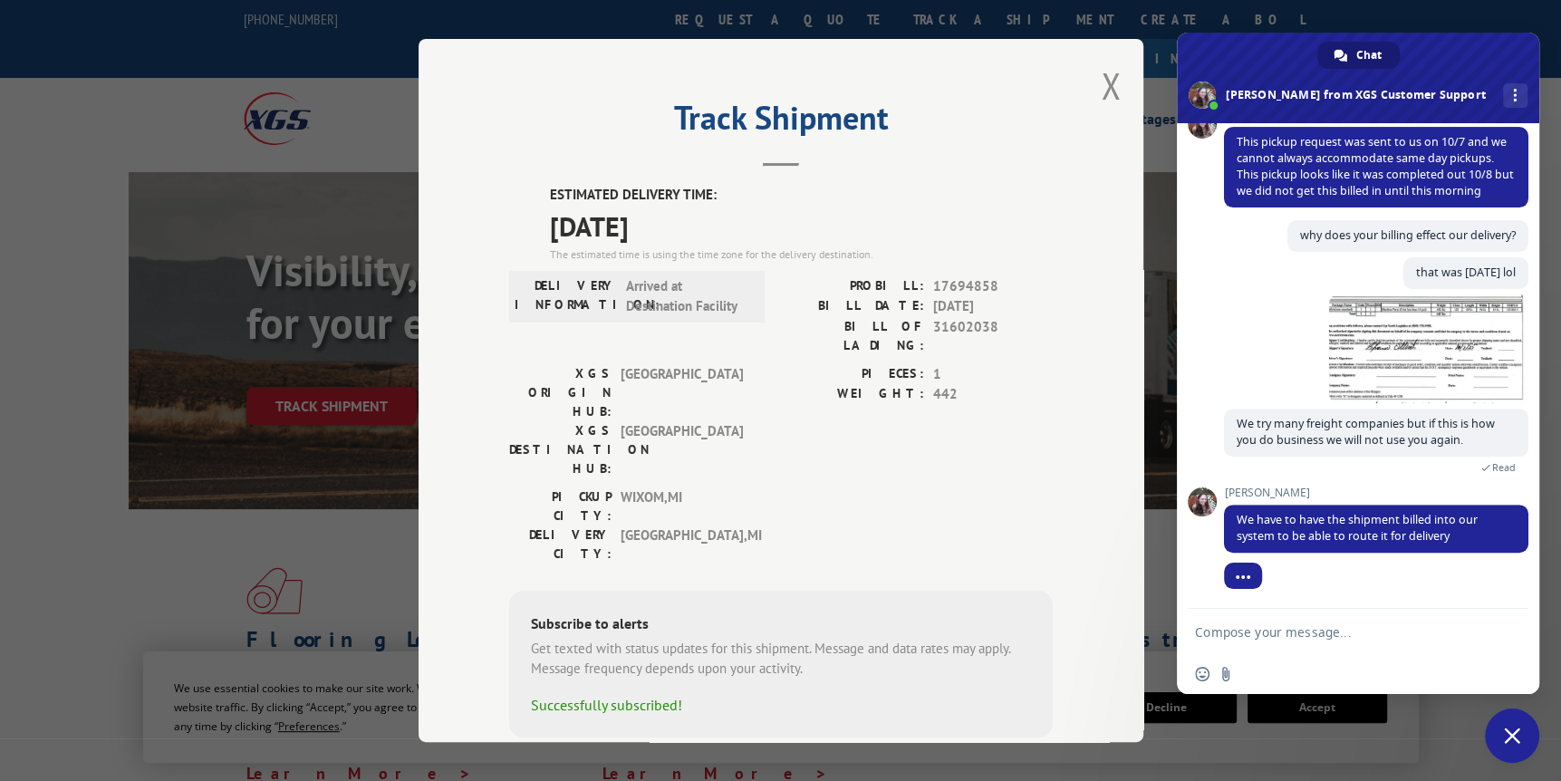
click at [1322, 630] on textarea "Compose your message..." at bounding box center [1338, 632] width 286 height 16
click at [1227, 626] on textarea "Compose your message..." at bounding box center [1338, 632] width 286 height 16
type textarea "I"
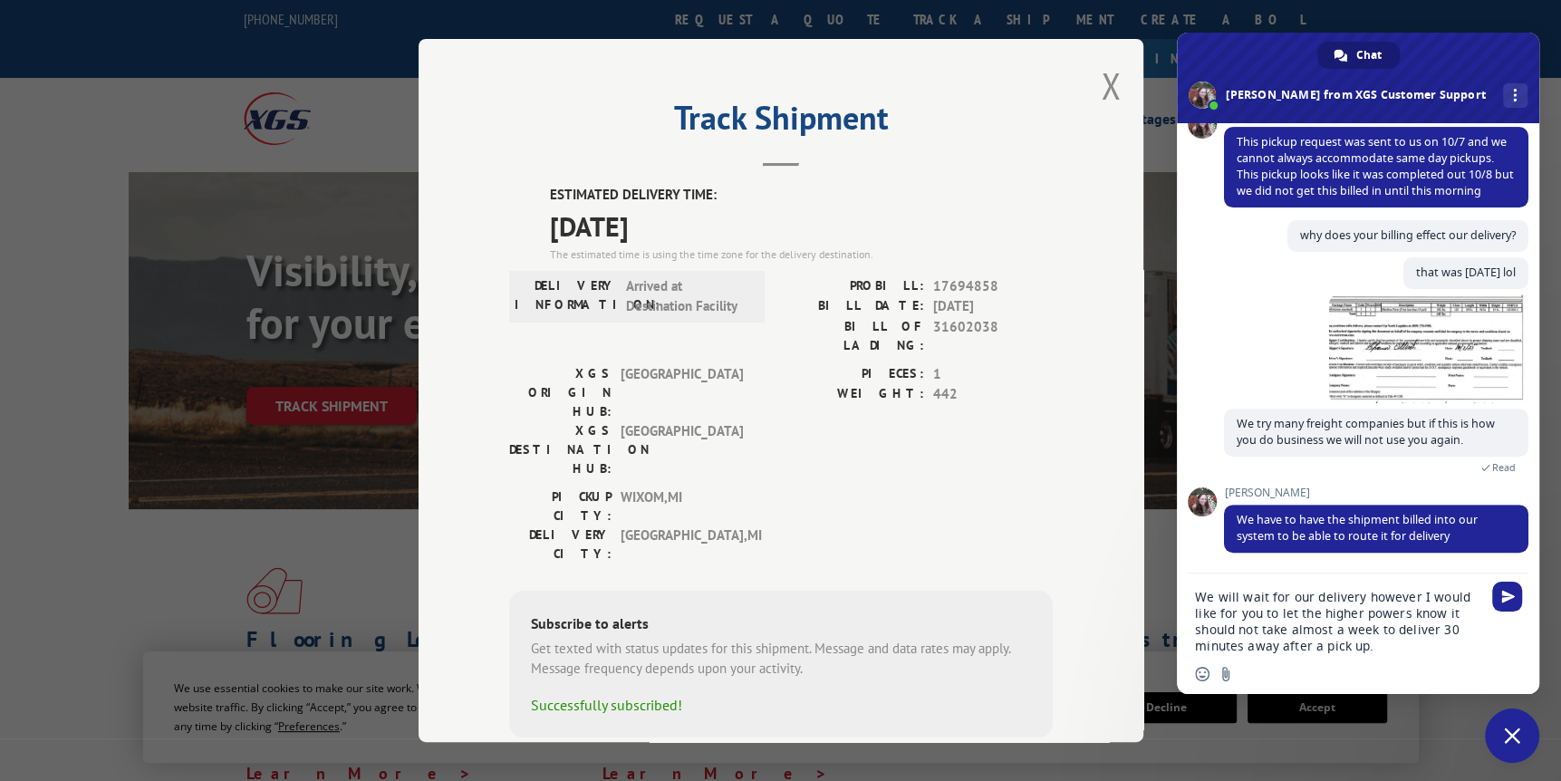
type textarea "We will wait for our delivery however I would like for you to let the higher po…"
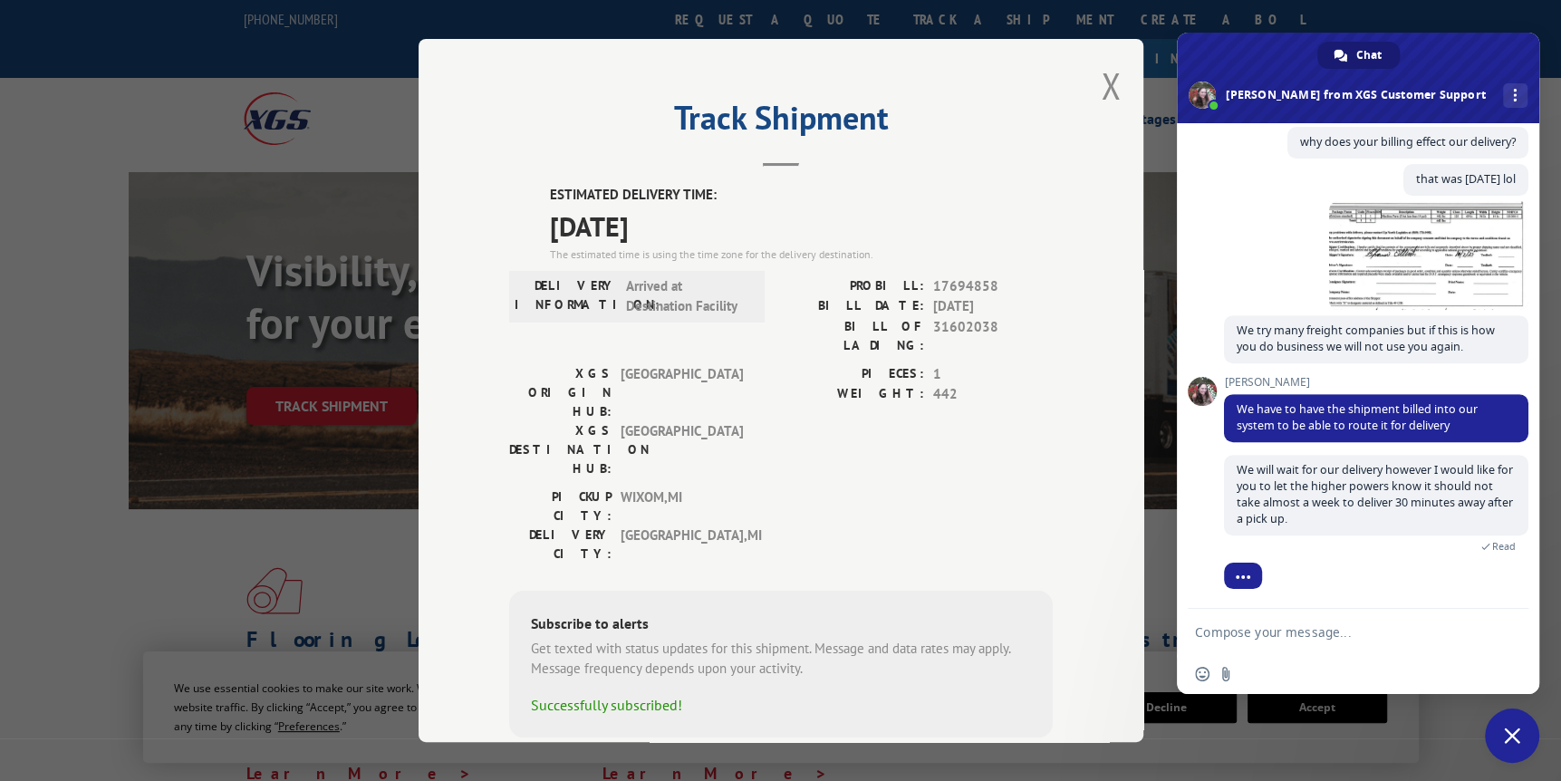
scroll to position [768, 0]
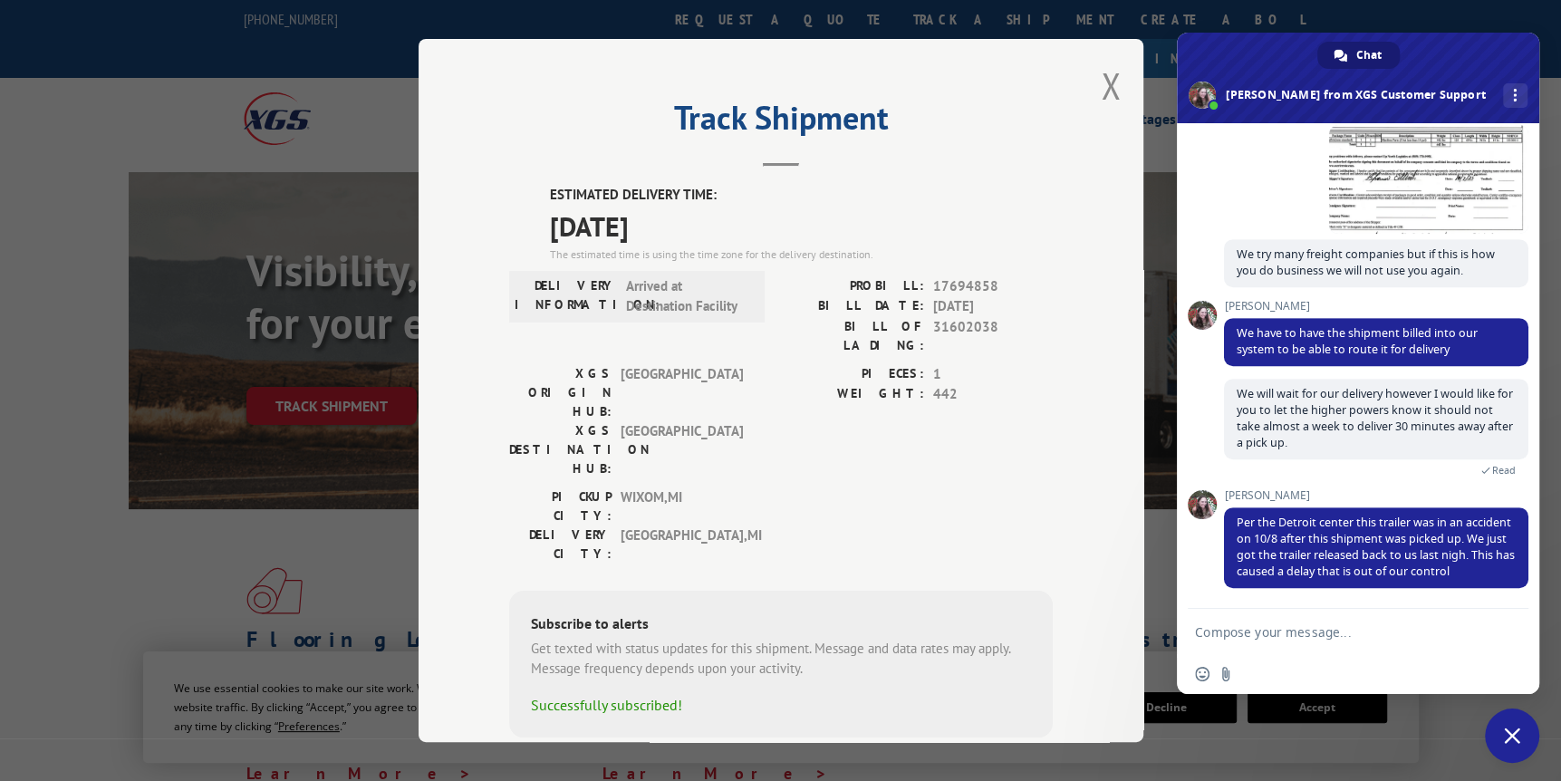
click at [1233, 629] on textarea "Compose your message..." at bounding box center [1338, 632] width 286 height 16
type textarea "o"
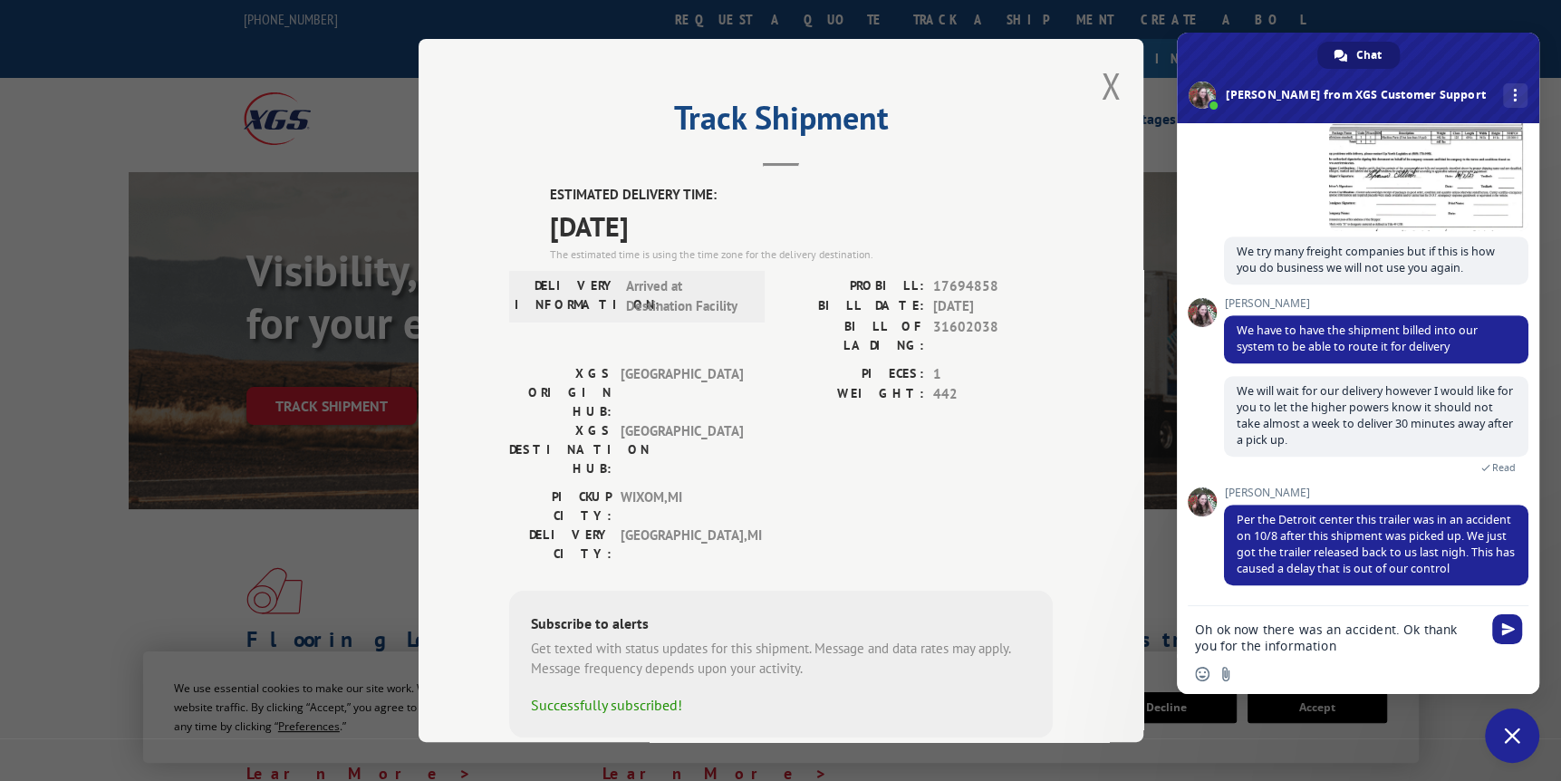
type textarea "Oh ok now there was an accident. Ok thank you for the information."
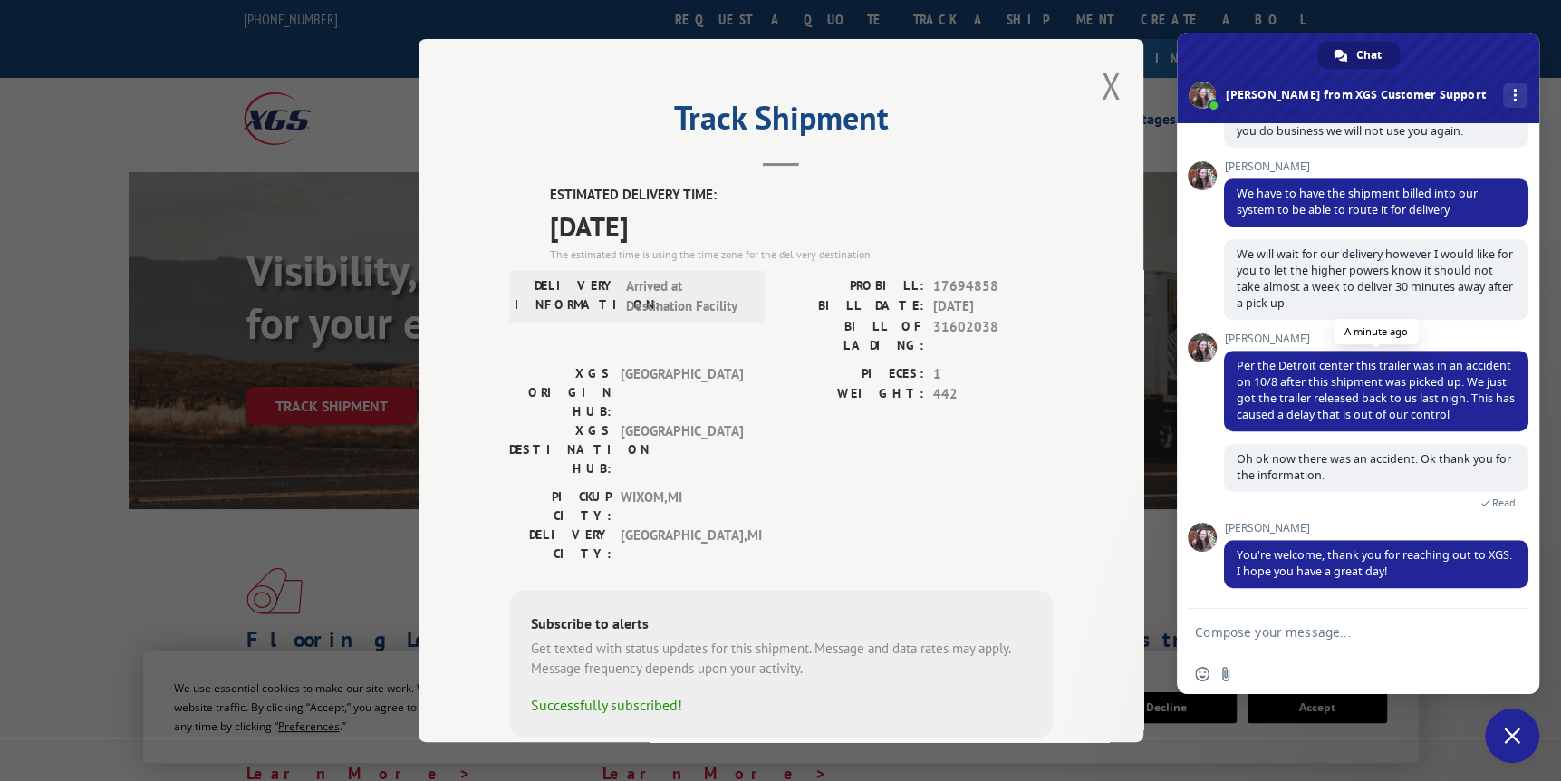
scroll to position [639, 0]
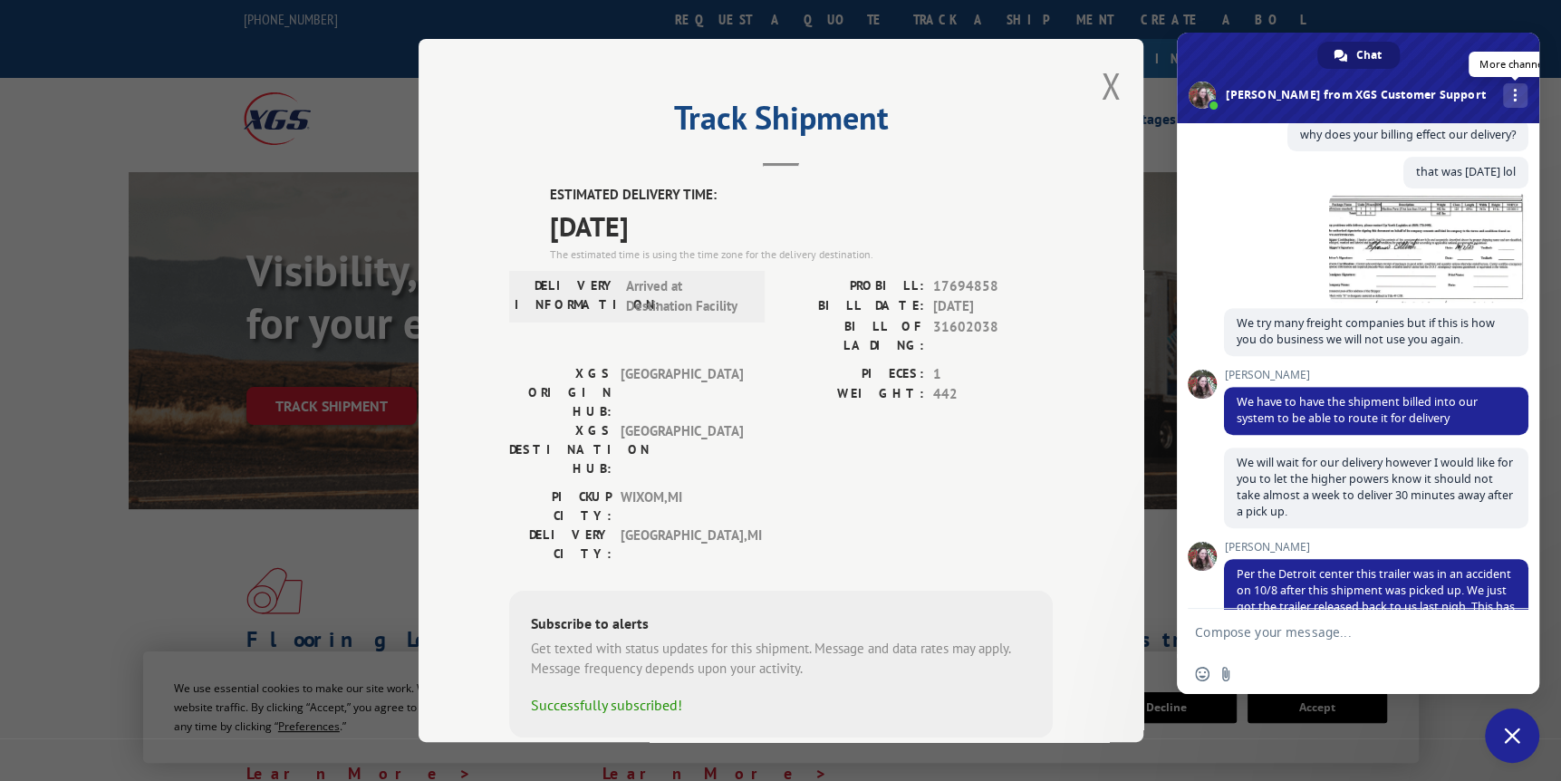
click at [1503, 90] on div "More channels" at bounding box center [1515, 95] width 24 height 24
click at [1335, 134] on span "email" at bounding box center [1341, 136] width 14 height 14
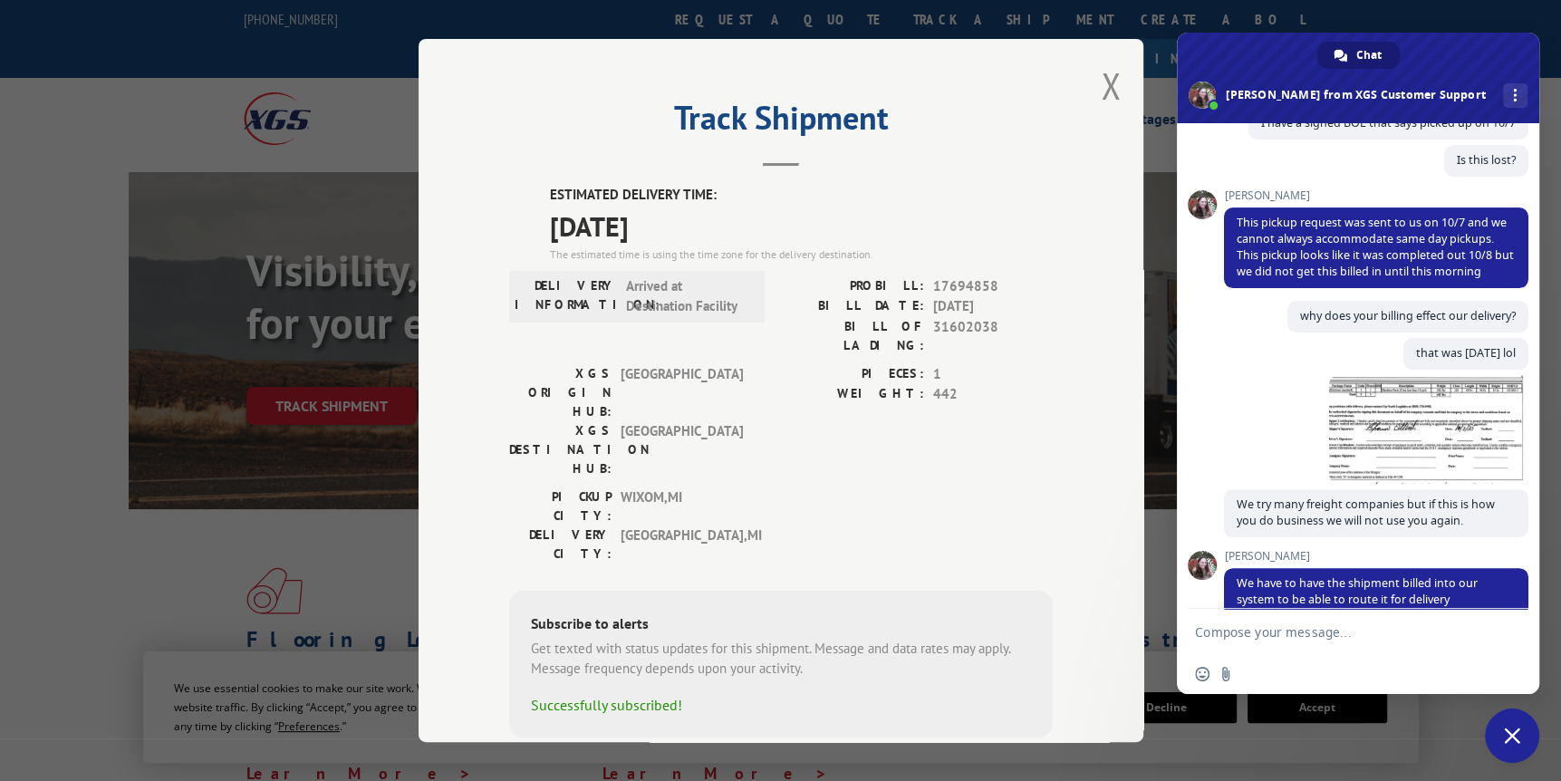
scroll to position [910, 0]
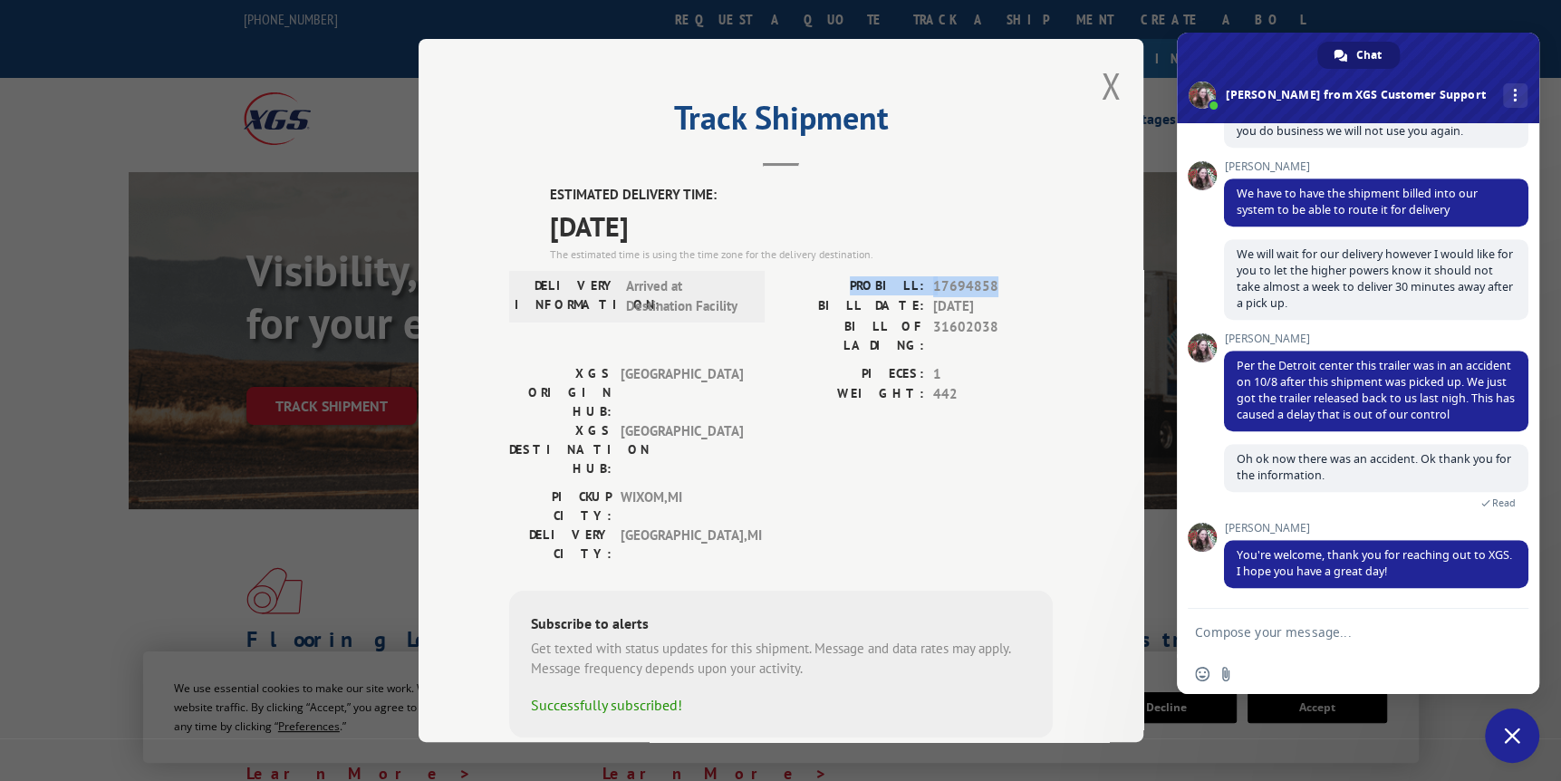
drag, startPoint x: 988, startPoint y: 278, endPoint x: 864, endPoint y: 275, distance: 124.1
click at [864, 276] on div "PROBILL: 17694858" at bounding box center [917, 286] width 272 height 21
drag, startPoint x: 864, startPoint y: 275, endPoint x: 886, endPoint y: 277, distance: 21.8
copy div "PROBILL: 17694858"
click at [993, 277] on span "17694858" at bounding box center [993, 286] width 120 height 21
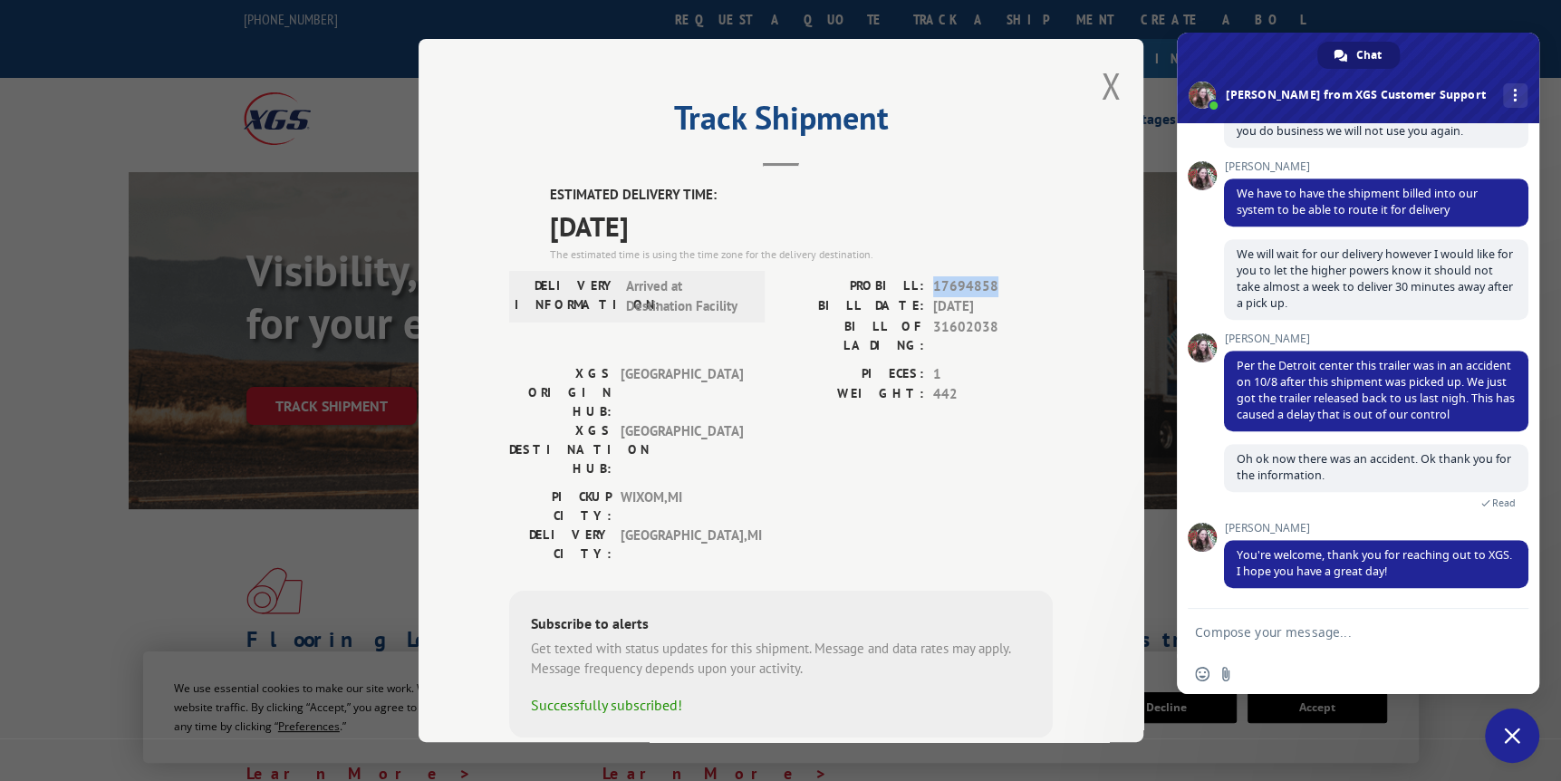
drag, startPoint x: 991, startPoint y: 277, endPoint x: 928, endPoint y: 282, distance: 63.6
click at [933, 282] on span "17694858" at bounding box center [993, 286] width 120 height 21
drag, startPoint x: 928, startPoint y: 282, endPoint x: 950, endPoint y: 284, distance: 22.7
copy span "17694858"
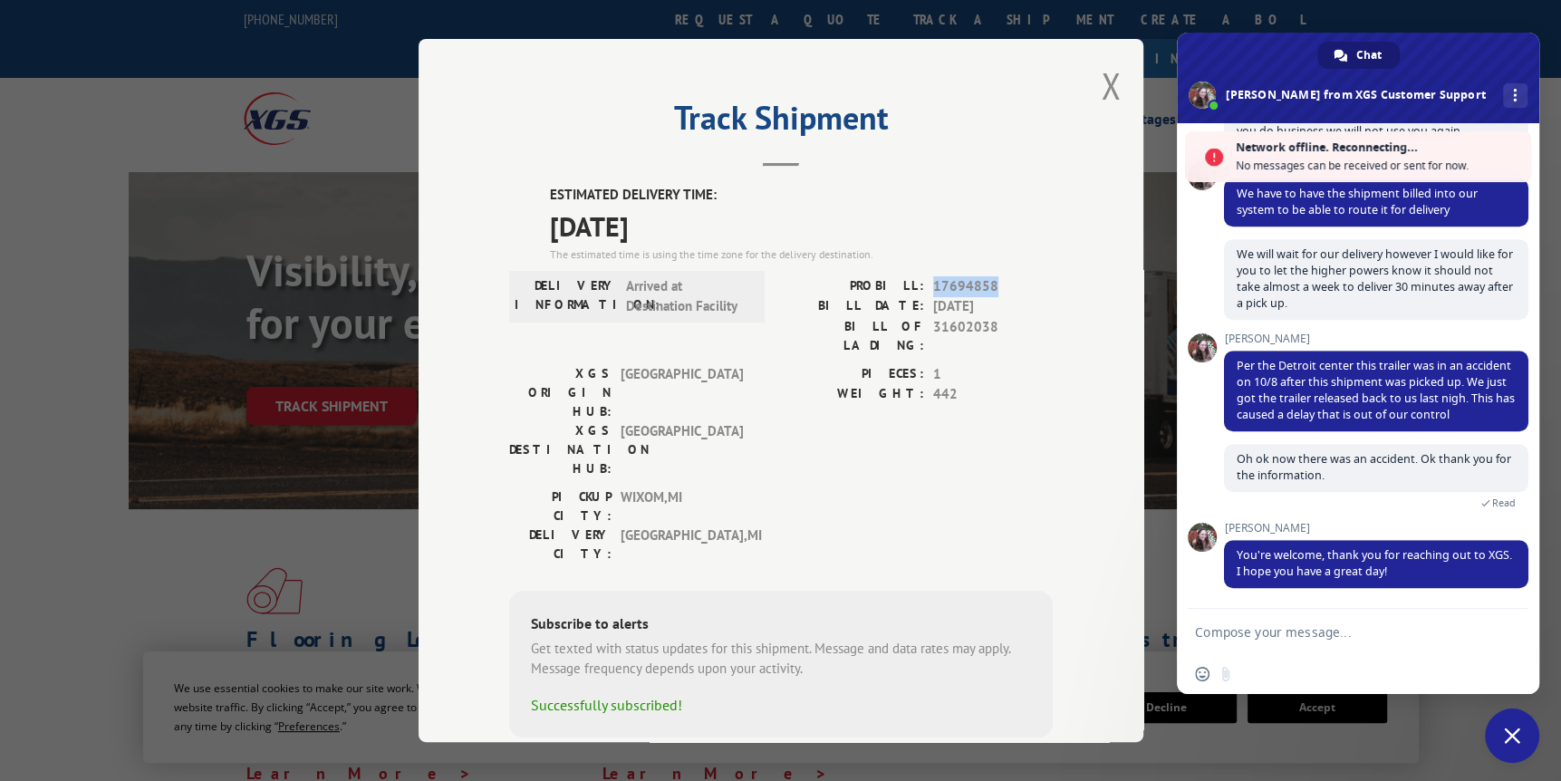
scroll to position [969, 0]
click at [1513, 89] on span "More channels" at bounding box center [1515, 95] width 4 height 13
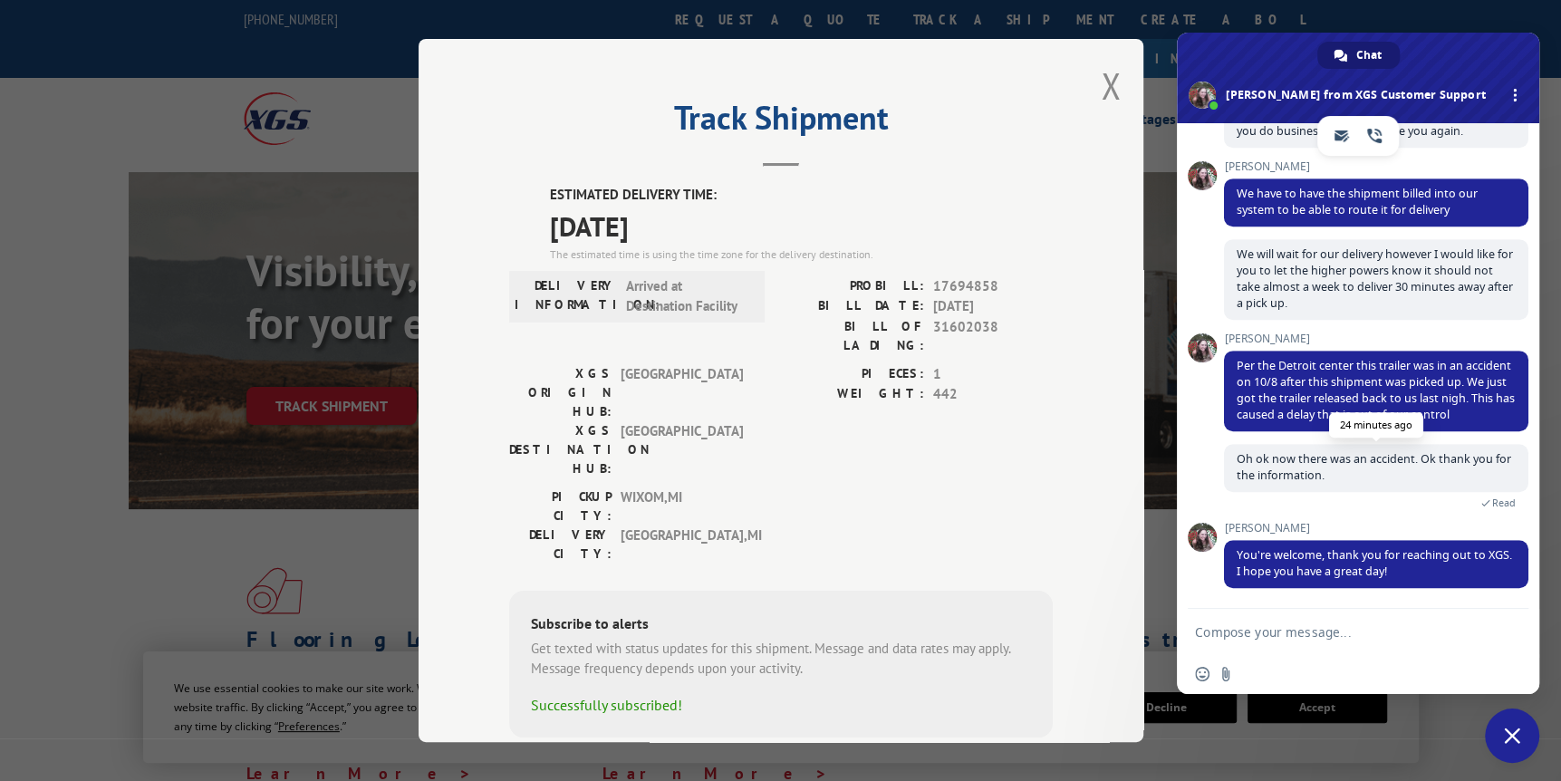
scroll to position [910, 0]
click at [1103, 75] on button "Close modal" at bounding box center [1111, 86] width 20 height 48
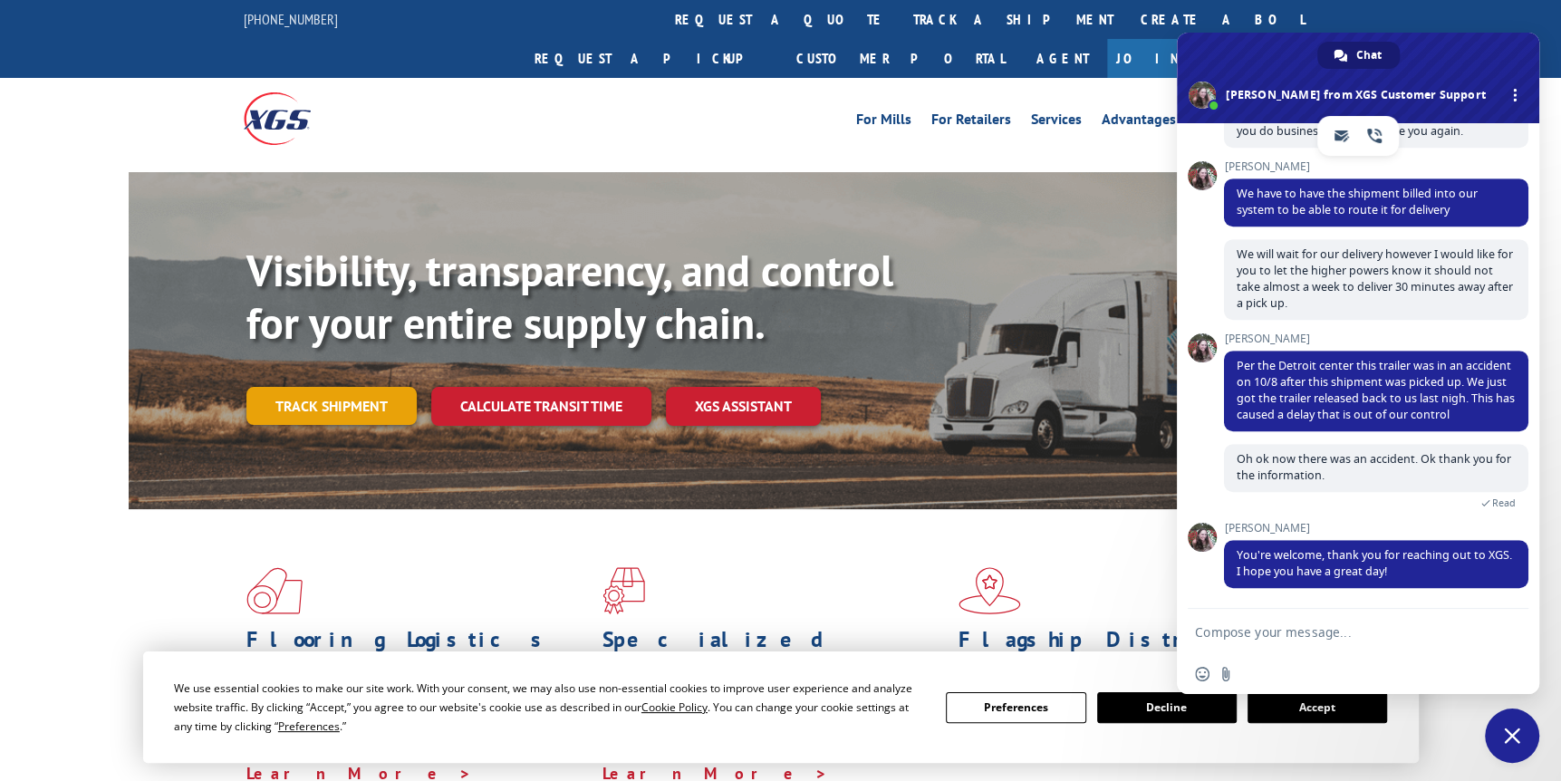
click at [314, 387] on link "Track shipment" at bounding box center [331, 406] width 170 height 38
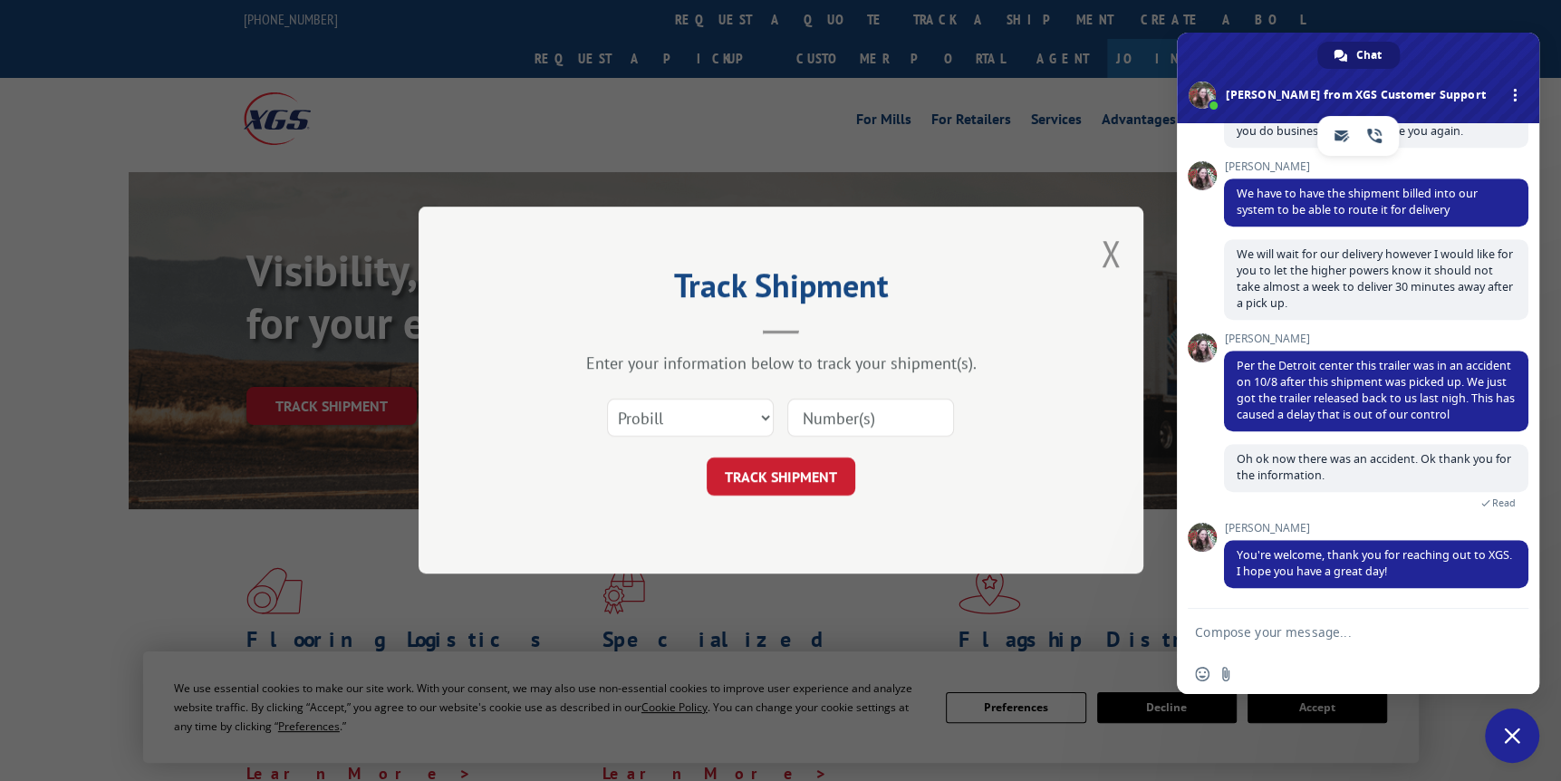
click at [878, 422] on input at bounding box center [870, 418] width 167 height 38
type input "17694858"
click at [799, 475] on button "TRACK SHIPMENT" at bounding box center [781, 477] width 149 height 38
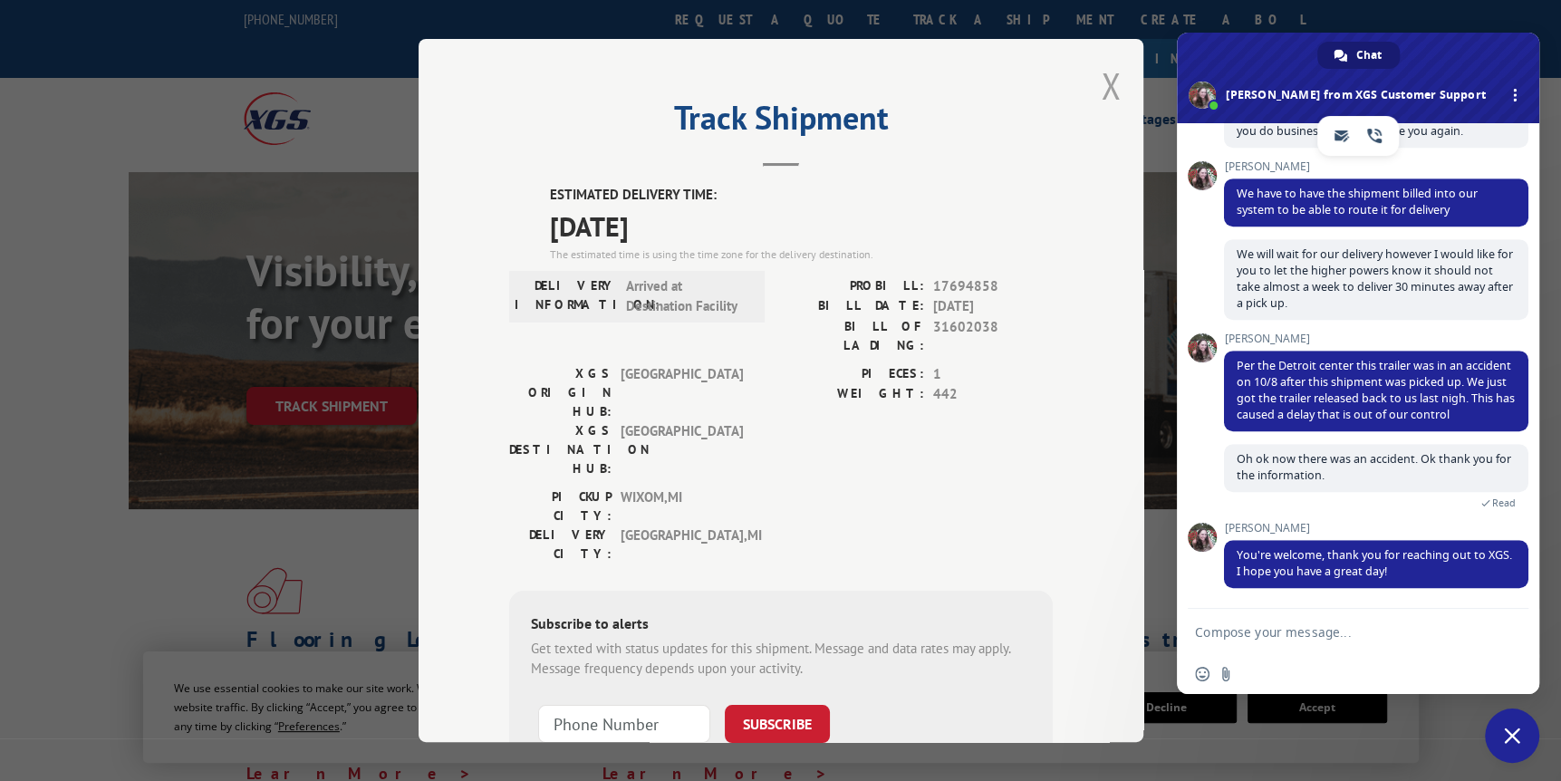
click at [1106, 81] on button "Close modal" at bounding box center [1111, 86] width 20 height 48
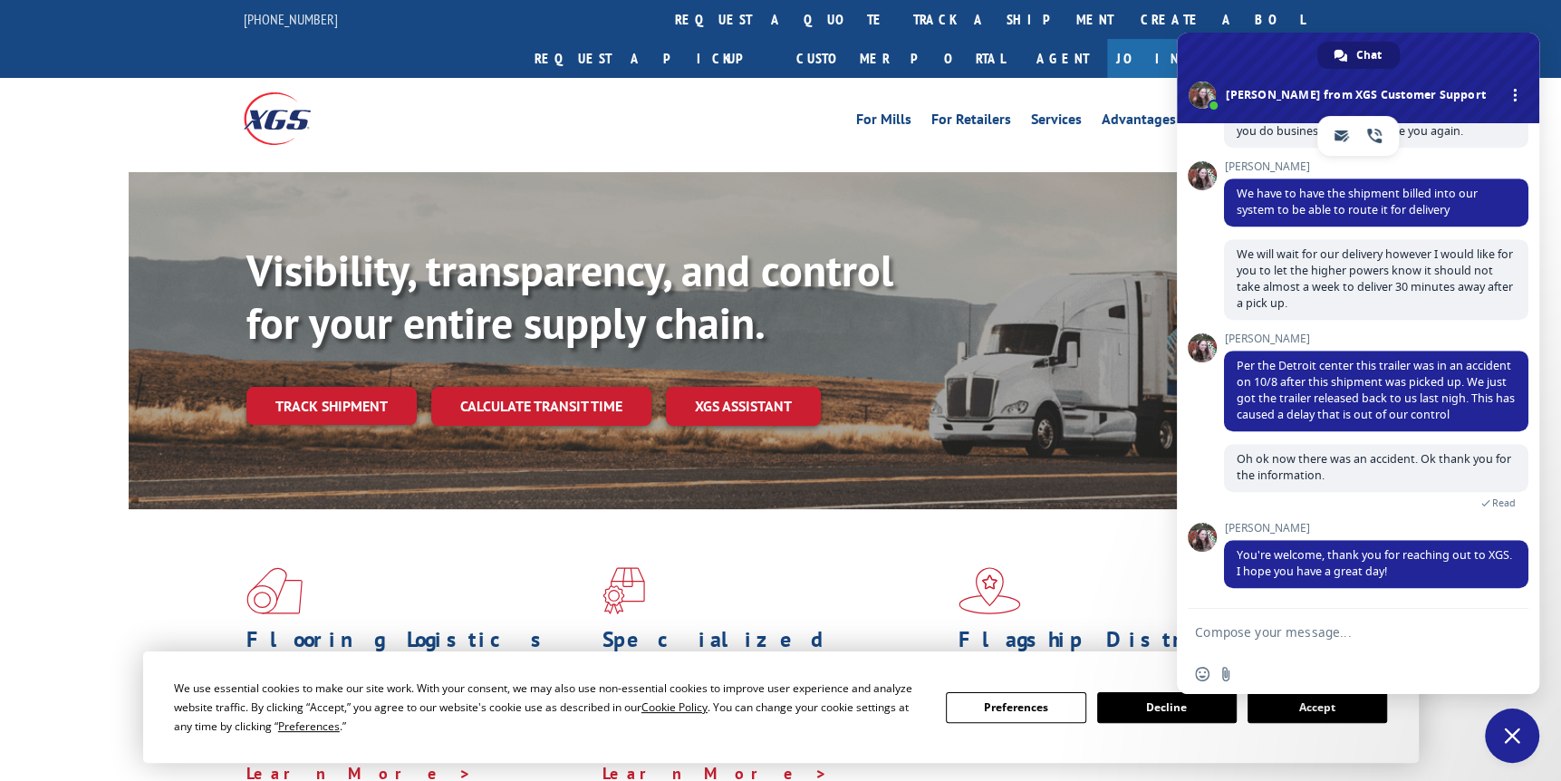
click at [1506, 735] on span "Close chat" at bounding box center [1512, 735] width 16 height 16
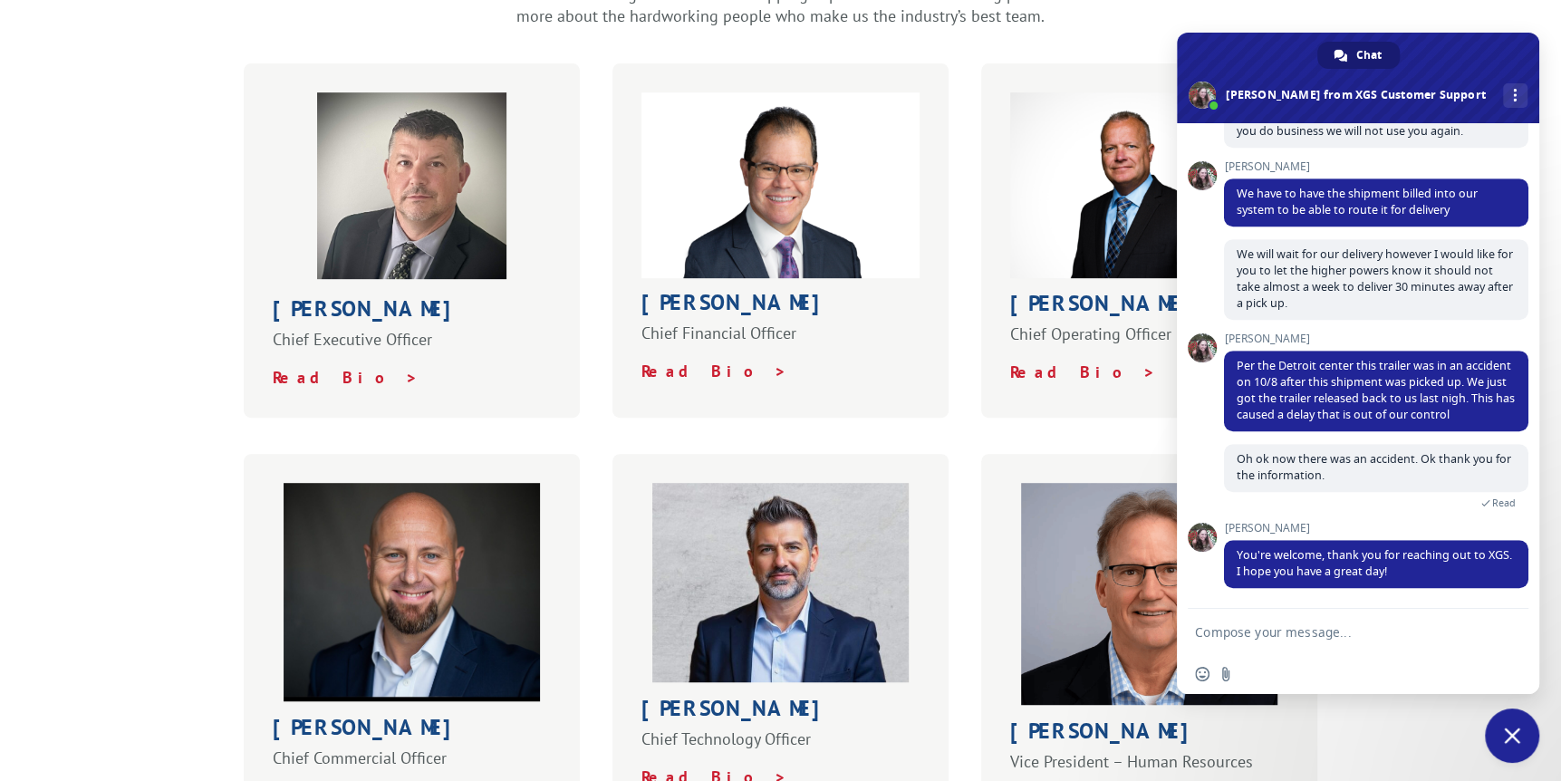
scroll to position [634, 0]
click at [1070, 361] on strong "Read Bio >" at bounding box center [1083, 371] width 146 height 21
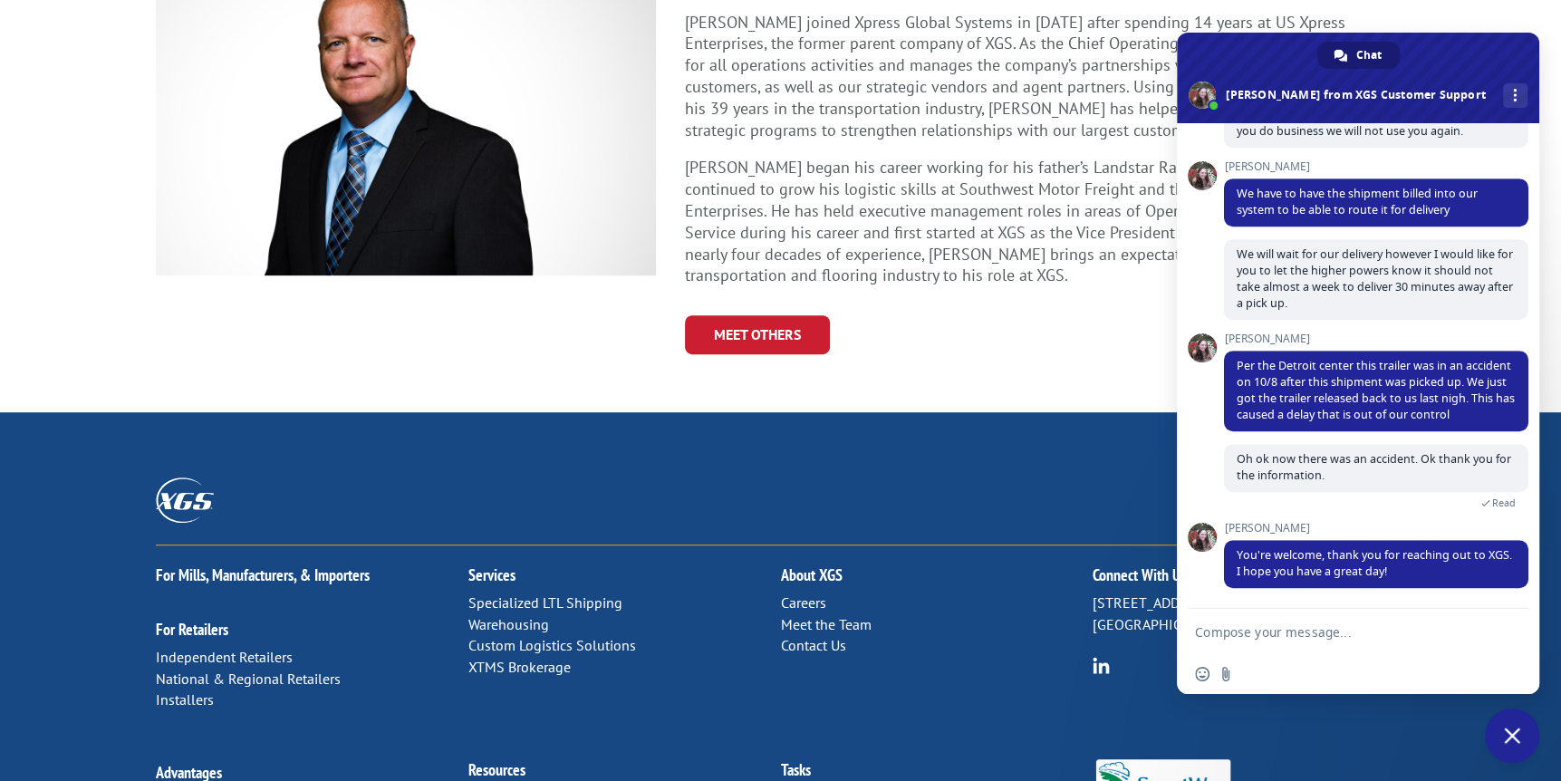
scroll to position [362, 0]
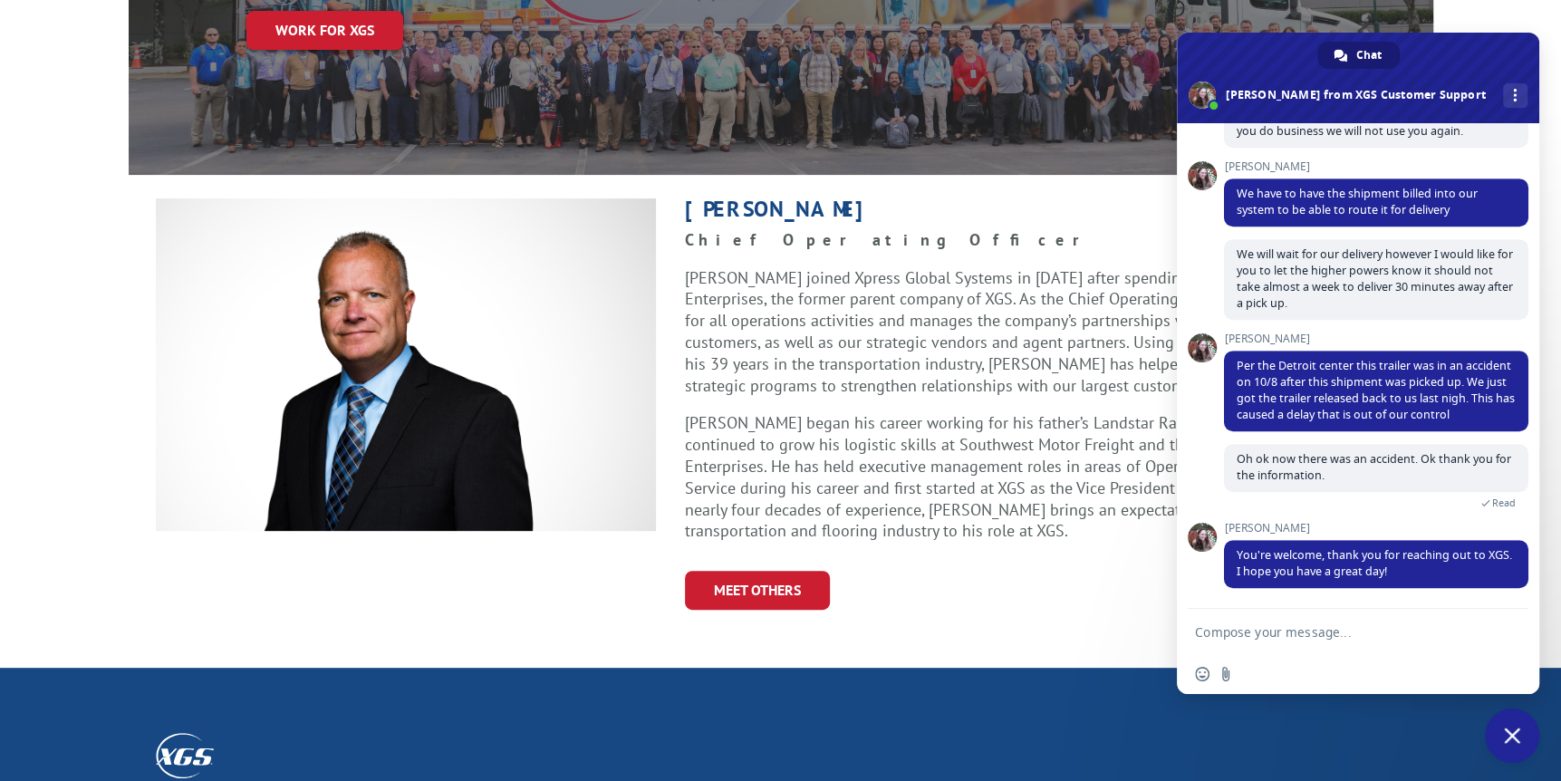
drag, startPoint x: 1270, startPoint y: 53, endPoint x: 1255, endPoint y: 84, distance: 34.9
click at [1290, 126] on div "Chat Nicole from XGS Customer Support More channels XGS Customer Support How ca…" at bounding box center [1358, 363] width 362 height 661
drag, startPoint x: 1227, startPoint y: 60, endPoint x: 1327, endPoint y: 59, distance: 99.6
click at [1327, 59] on div "Chat Nicole from XGS Customer Support More channels" at bounding box center [1358, 78] width 362 height 91
drag, startPoint x: 821, startPoint y: 167, endPoint x: 687, endPoint y: 164, distance: 133.2
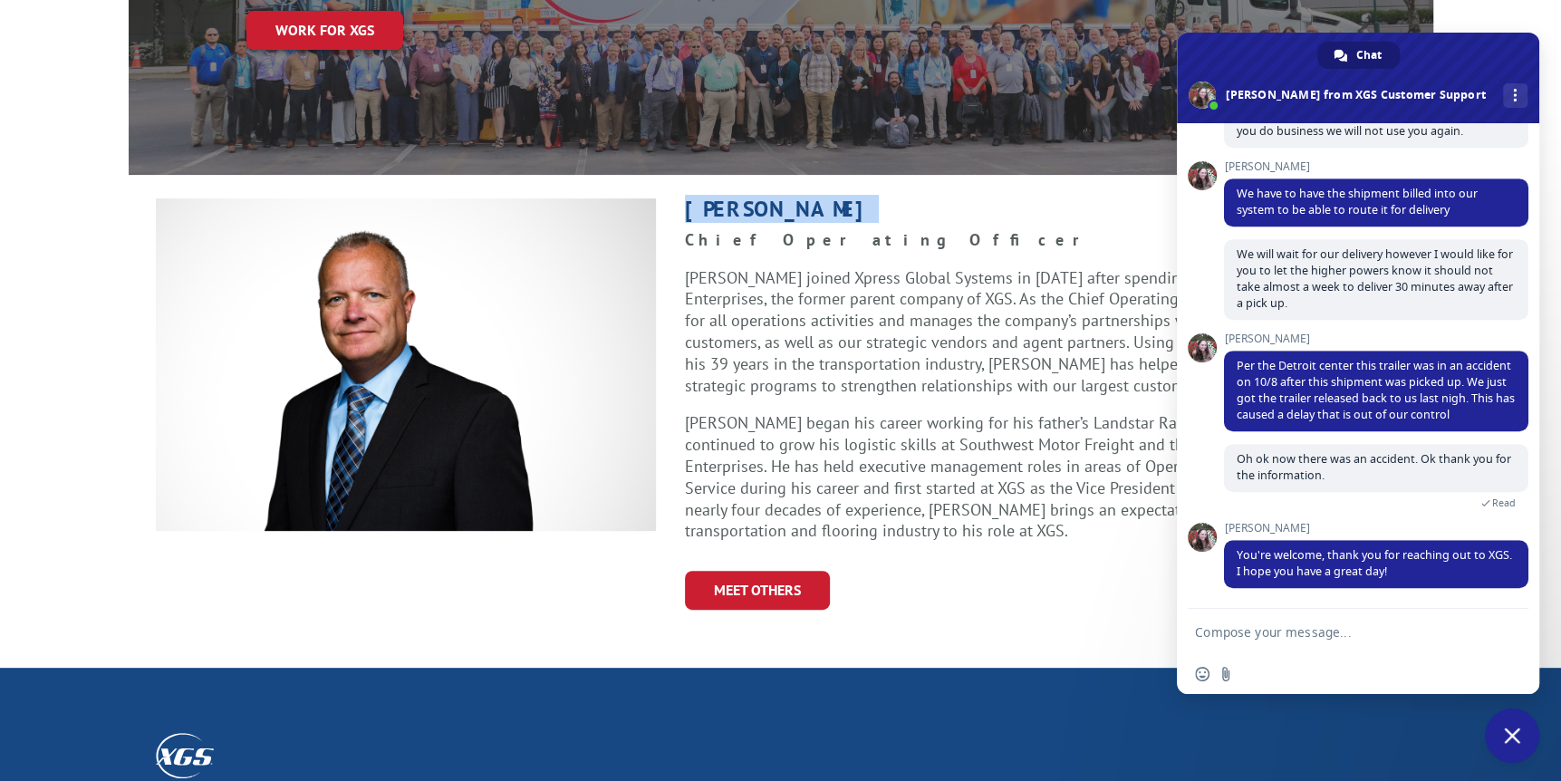
click at [687, 198] on h1 "Greg Laminack" at bounding box center [1030, 213] width 691 height 31
copy h1 "Greg Laminack"
